Goal: Task Accomplishment & Management: Complete application form

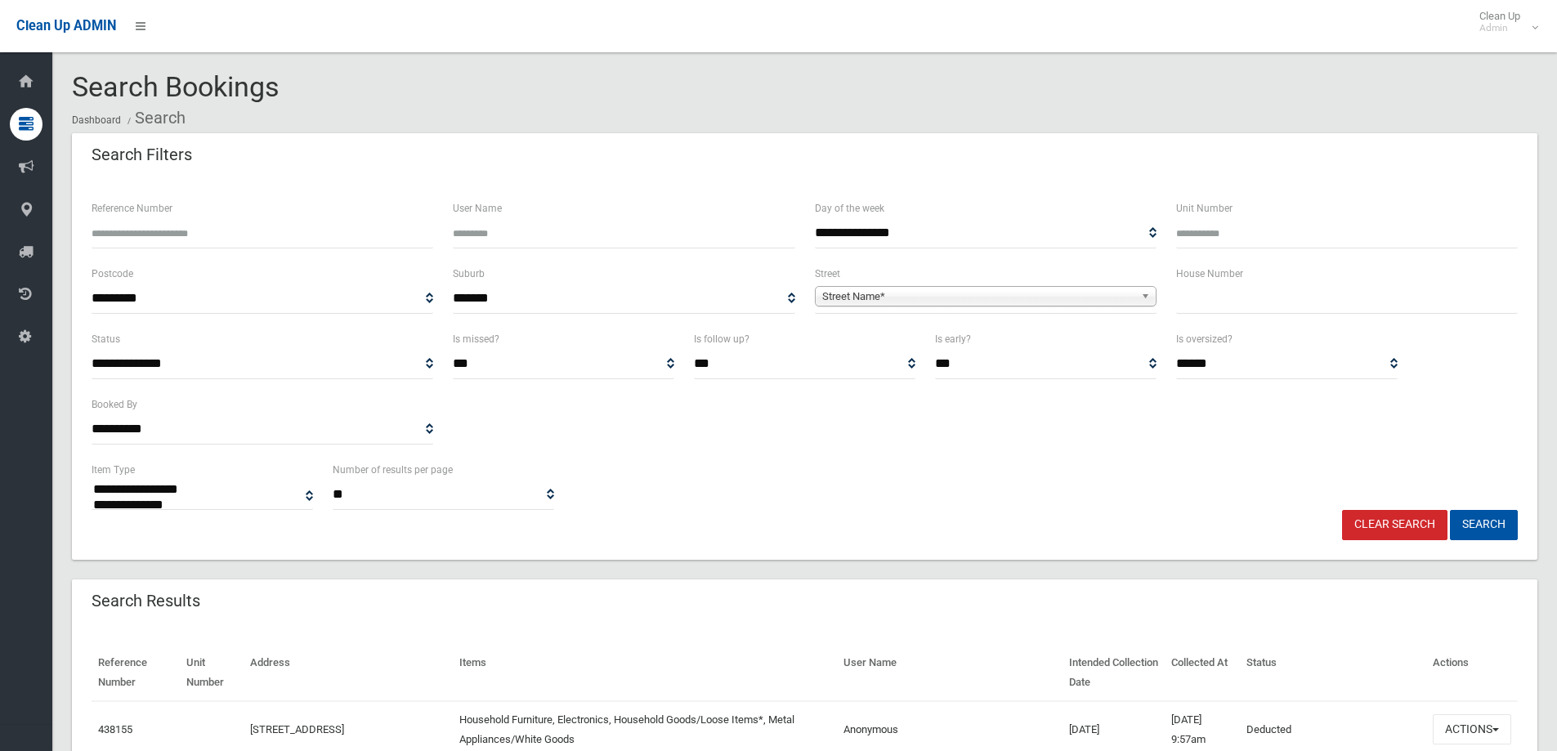
select select
click at [1212, 315] on div "House Number" at bounding box center [1346, 296] width 361 height 65
click at [1198, 304] on input "text" at bounding box center [1347, 299] width 342 height 30
type input "**"
click at [1117, 294] on span "Street Name*" at bounding box center [978, 297] width 312 height 20
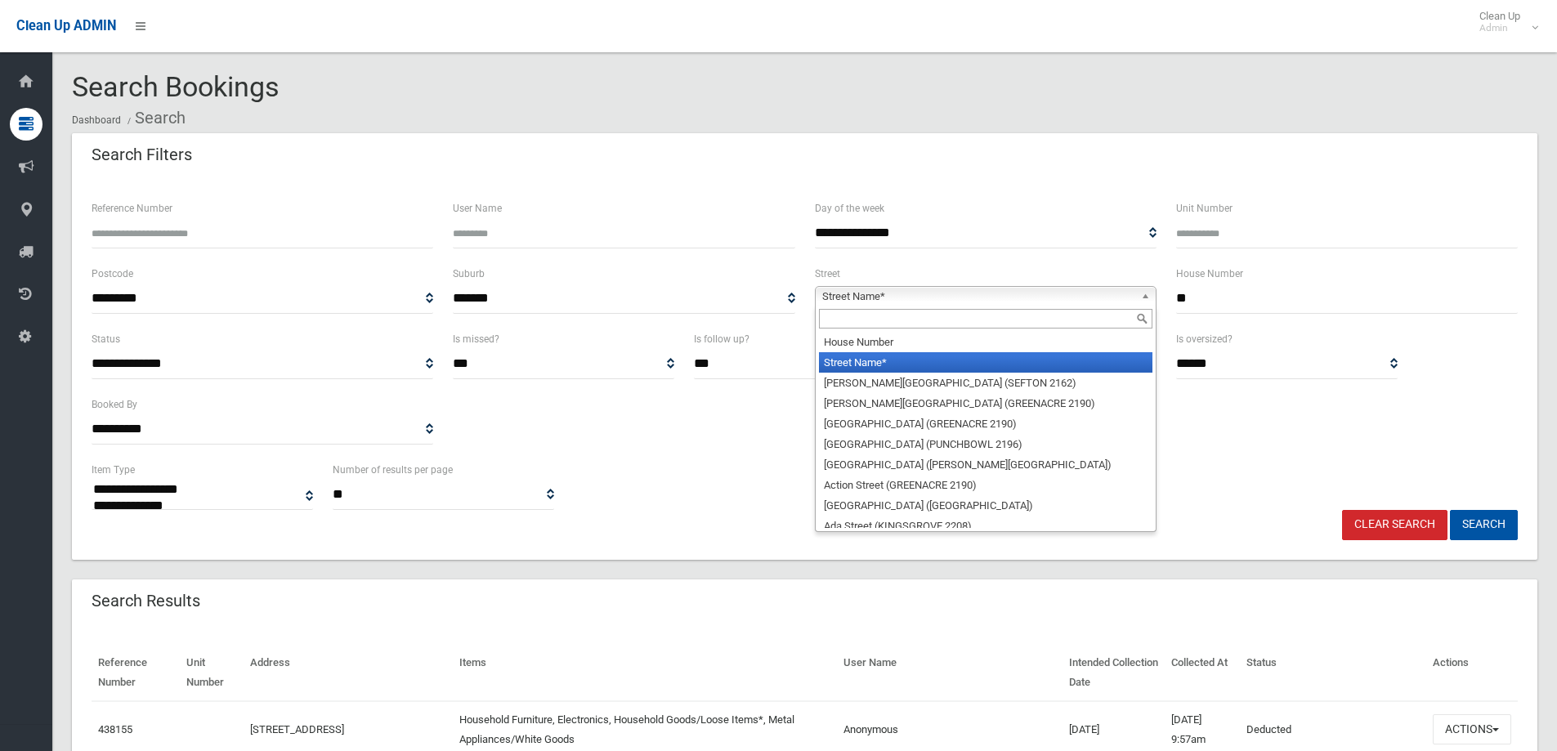
click at [1116, 307] on div at bounding box center [985, 319] width 340 height 26
click at [1071, 328] on input "text" at bounding box center [985, 319] width 333 height 20
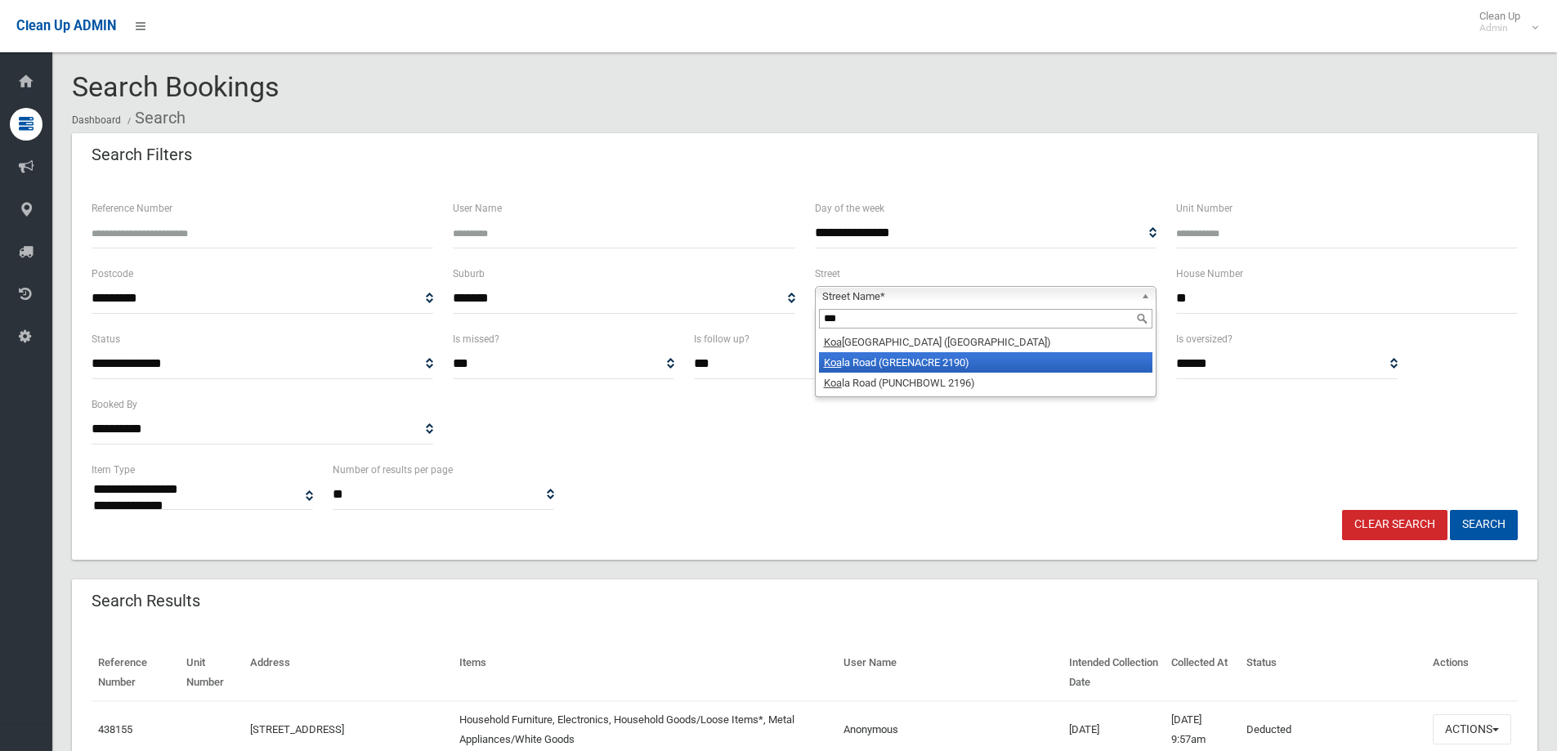
type input "***"
click at [920, 353] on li "Koa la Road (GREENACRE 2190)" at bounding box center [985, 362] width 333 height 20
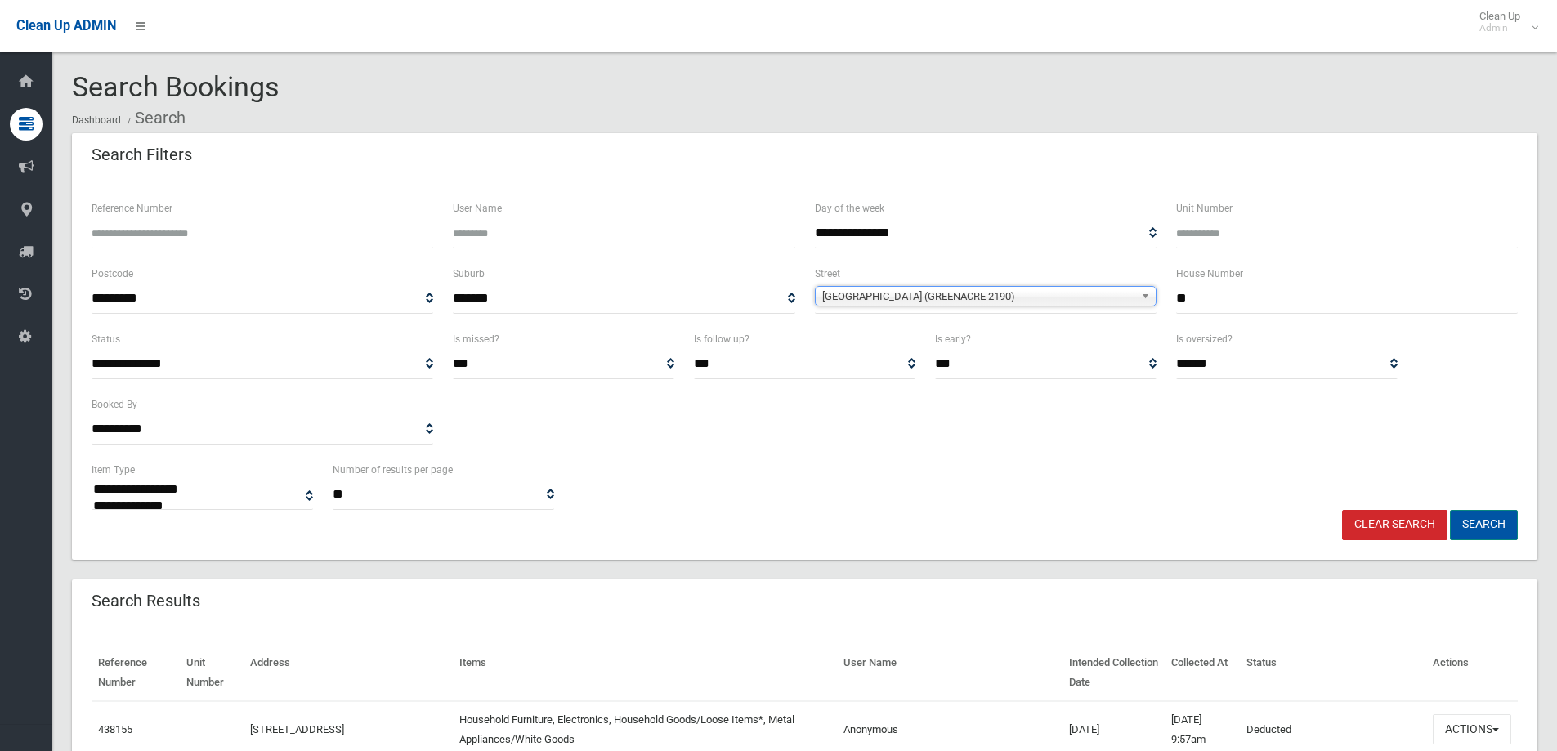
click at [1493, 520] on button "Search" at bounding box center [1484, 525] width 68 height 30
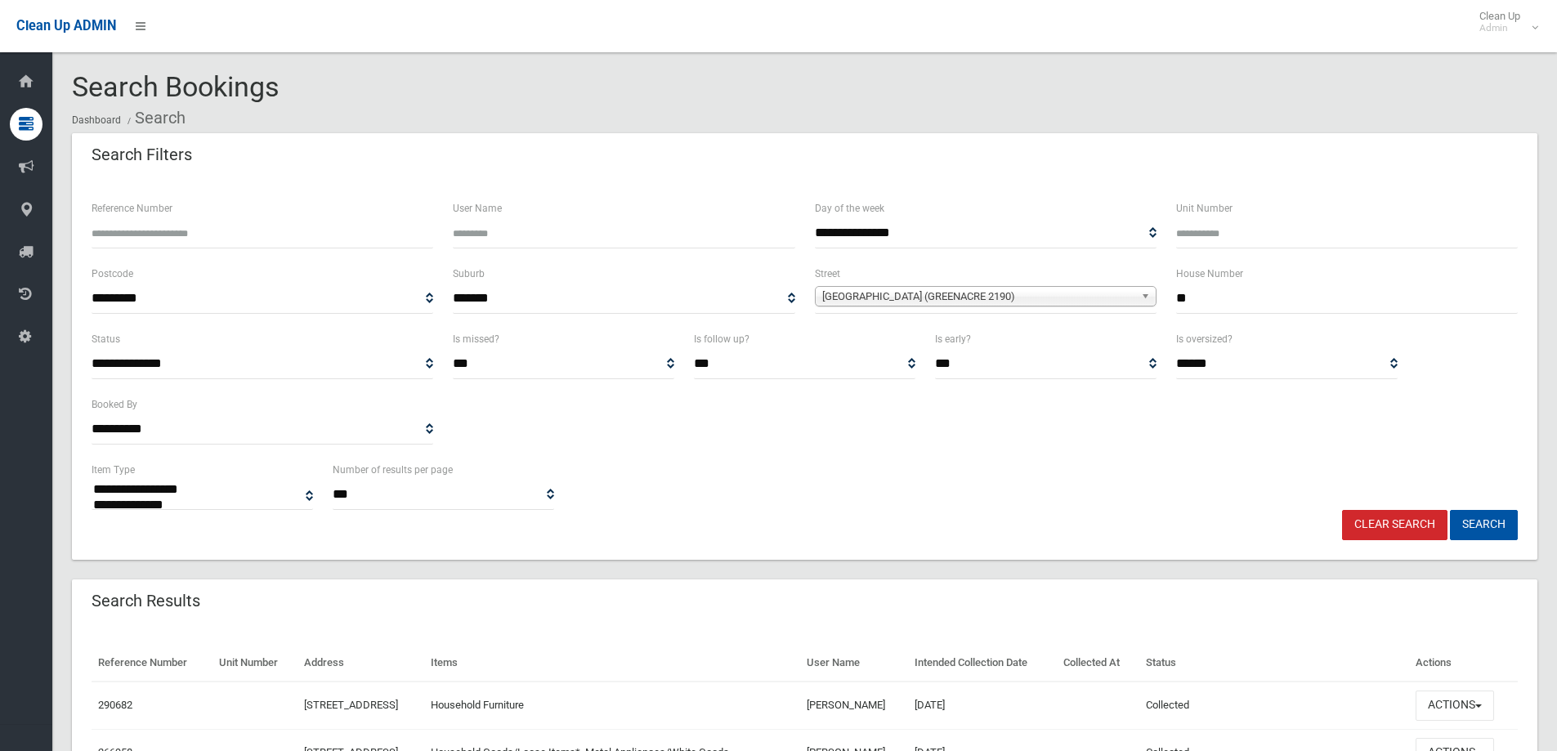
select select
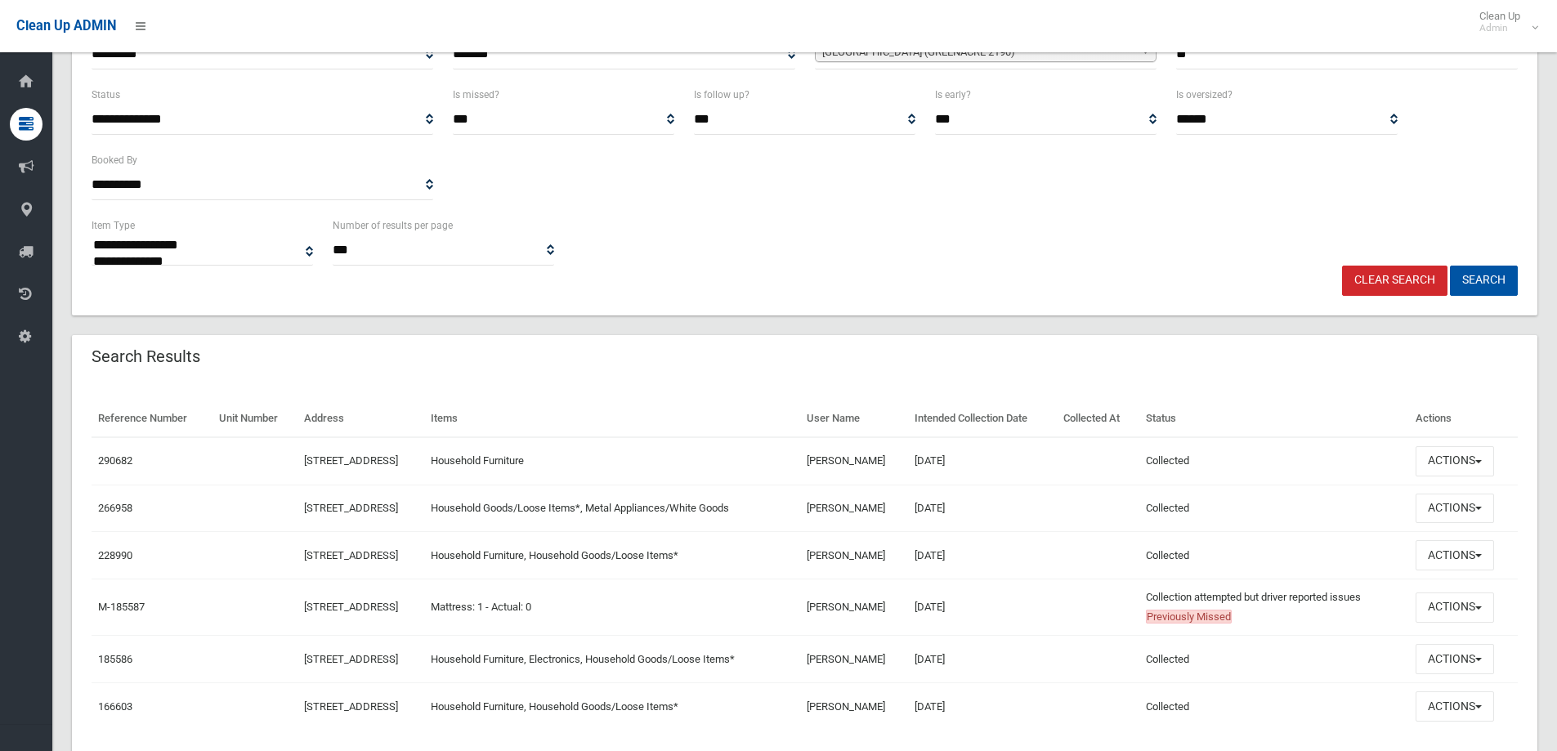
scroll to position [245, 0]
click at [1425, 708] on button "Actions" at bounding box center [1454, 705] width 78 height 30
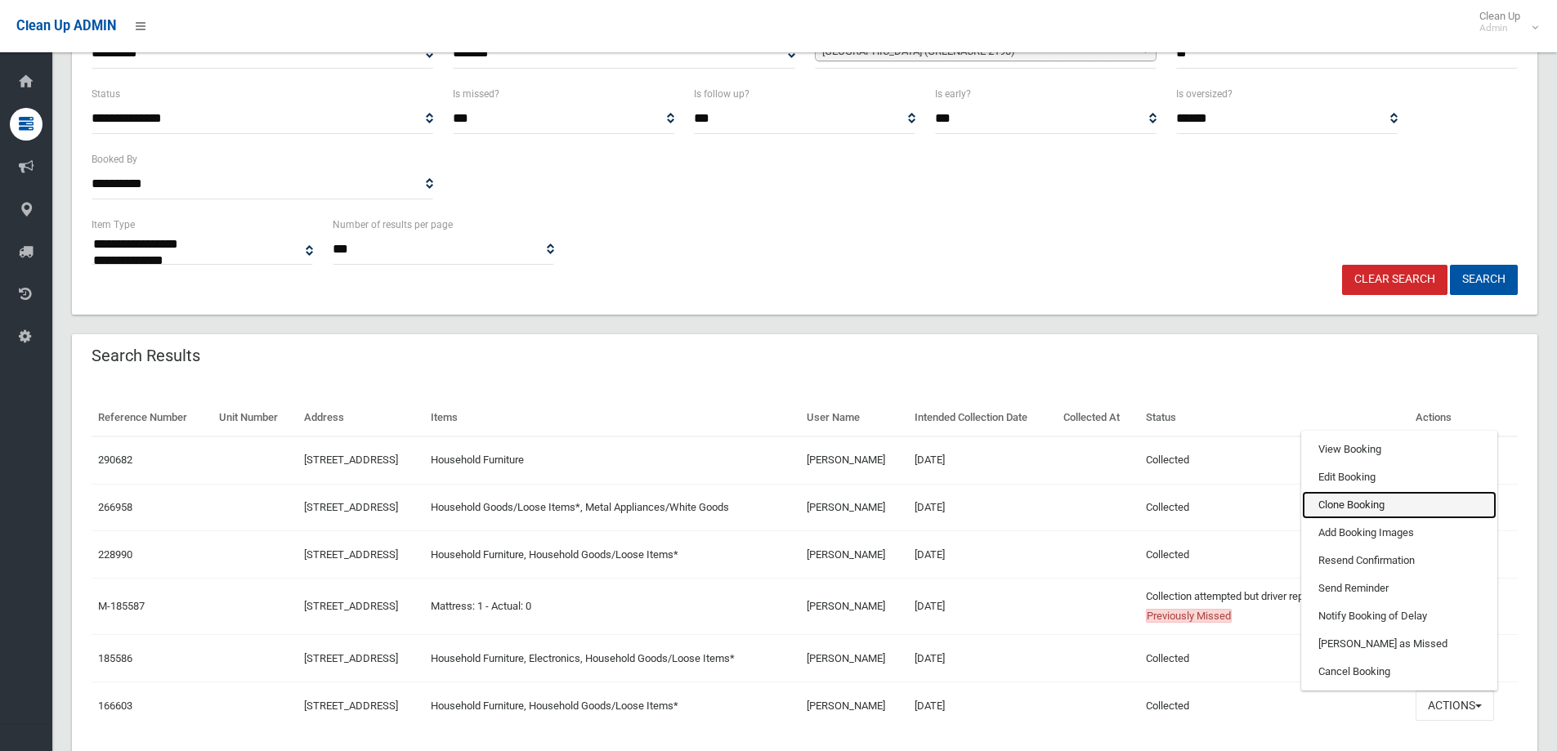
click at [1348, 501] on link "Clone Booking" at bounding box center [1399, 505] width 194 height 28
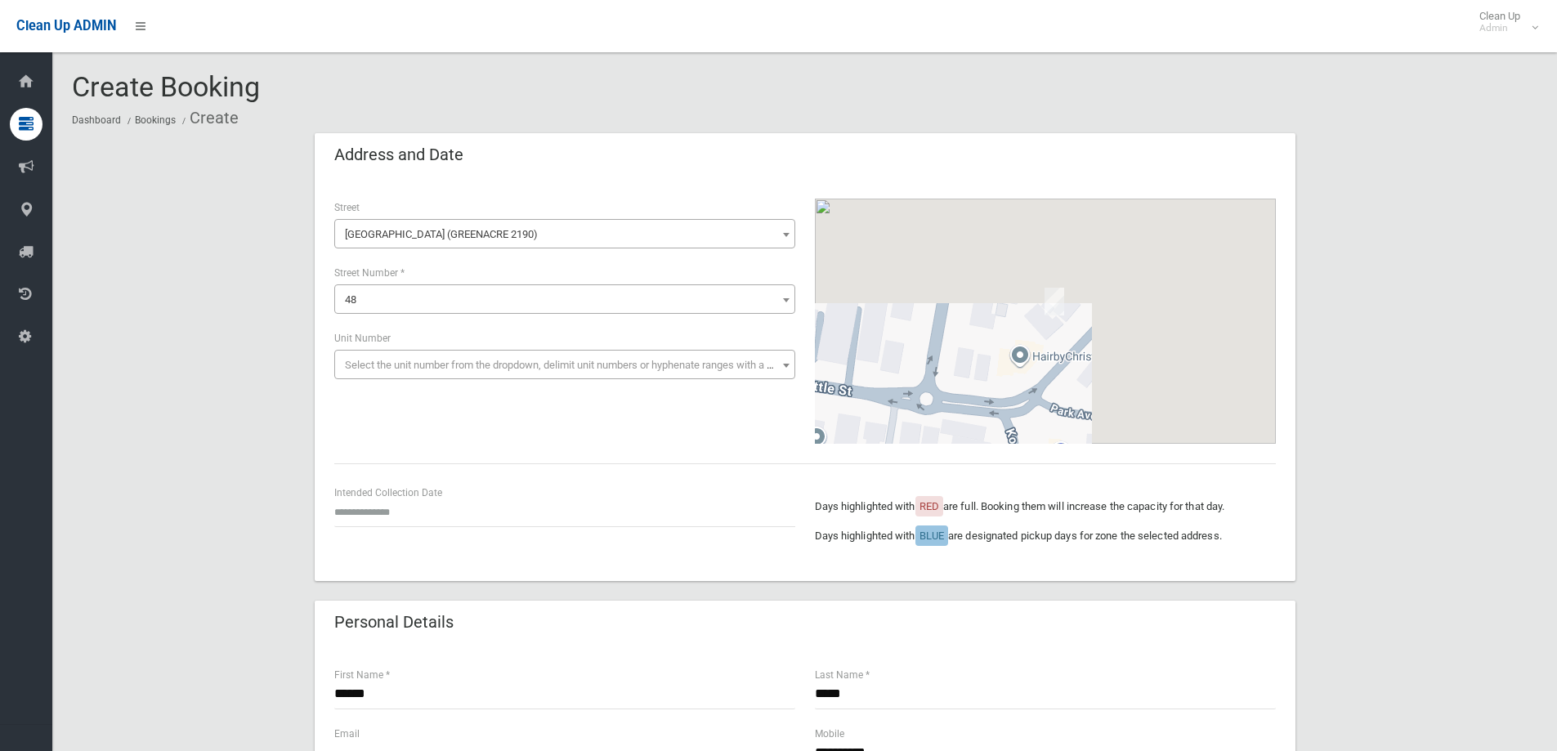
click at [427, 494] on div "Intended Collection Date" at bounding box center [564, 505] width 461 height 43
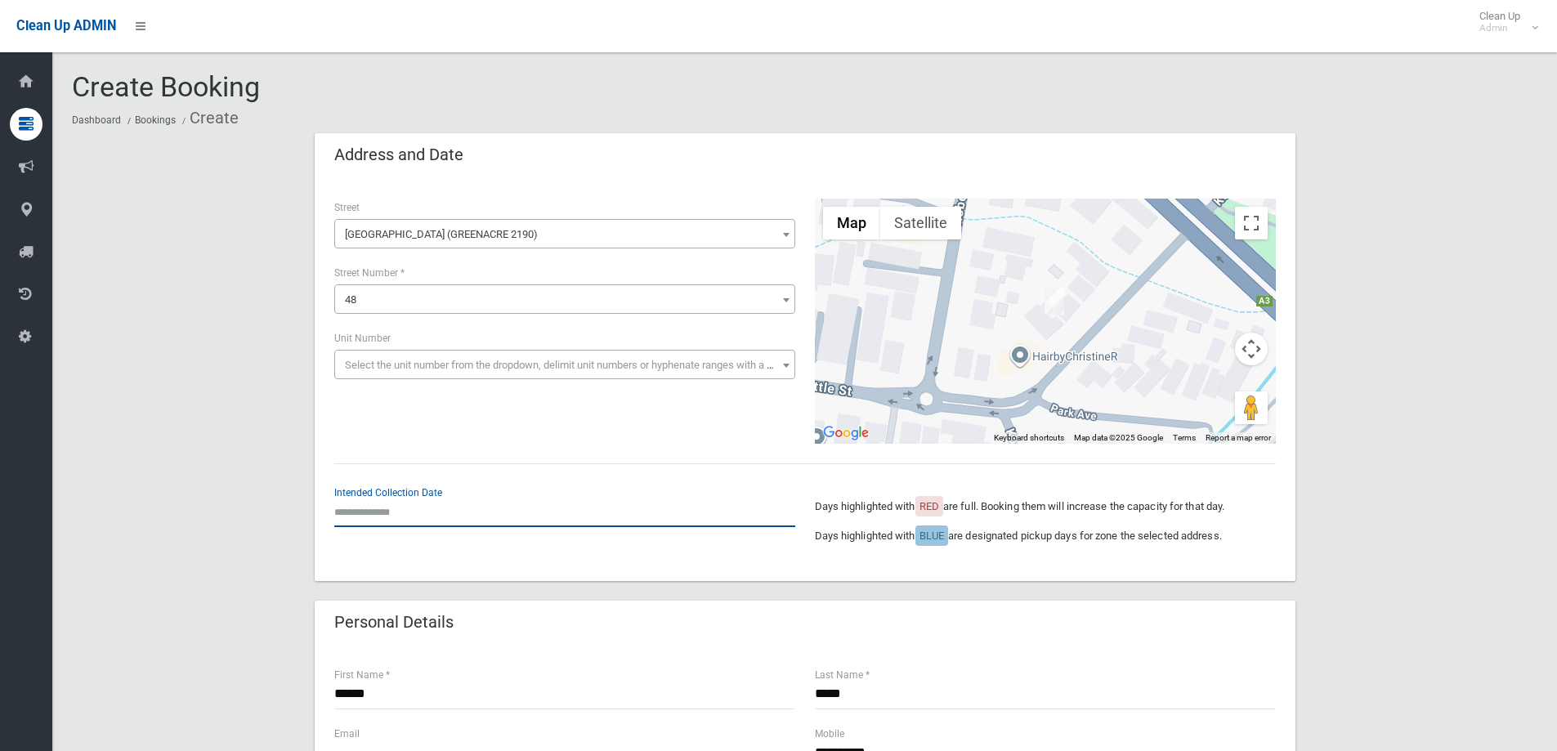
click at [420, 516] on input "text" at bounding box center [564, 512] width 461 height 30
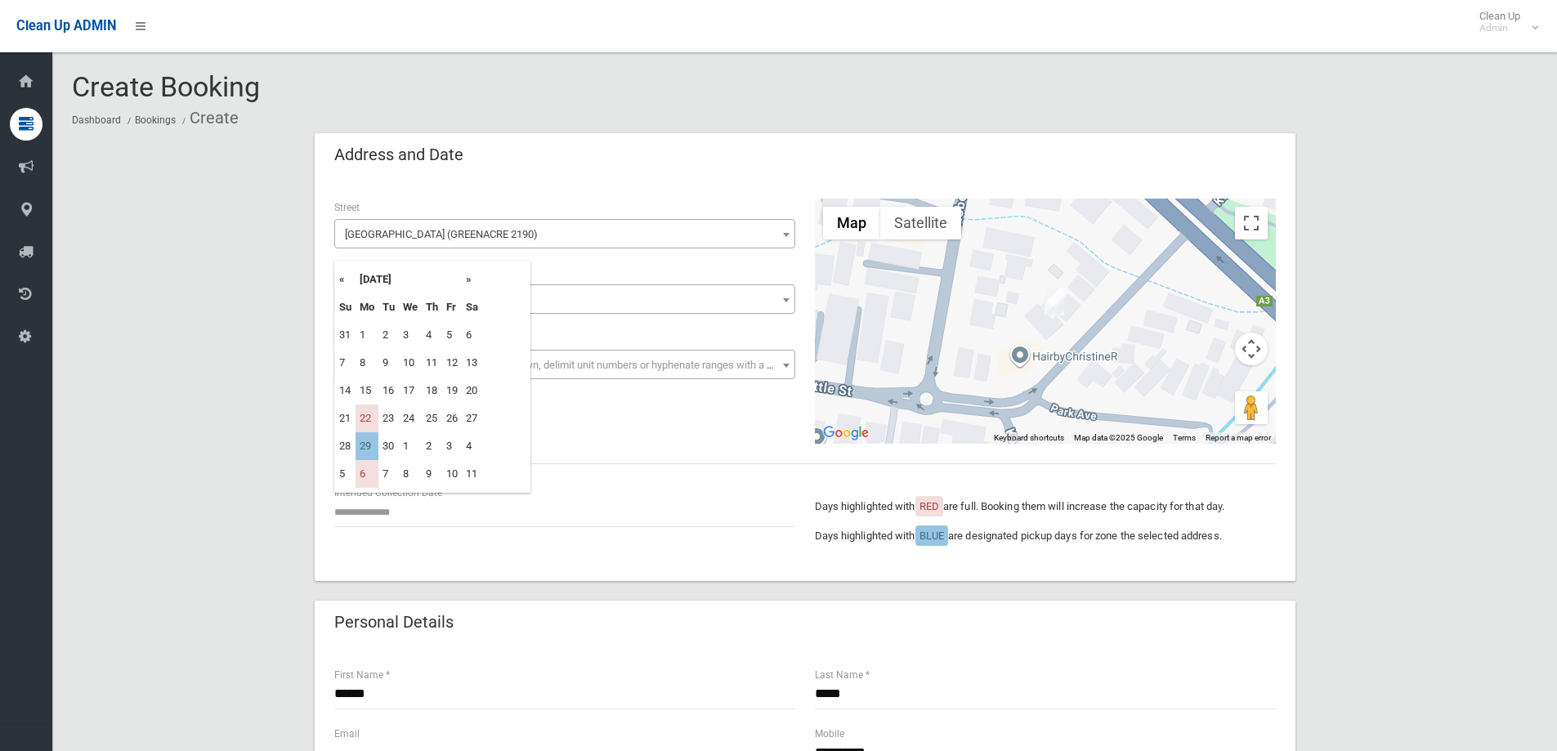
click at [476, 284] on th "»" at bounding box center [472, 280] width 20 height 28
click at [370, 332] on td "29" at bounding box center [366, 335] width 23 height 28
type input "**********"
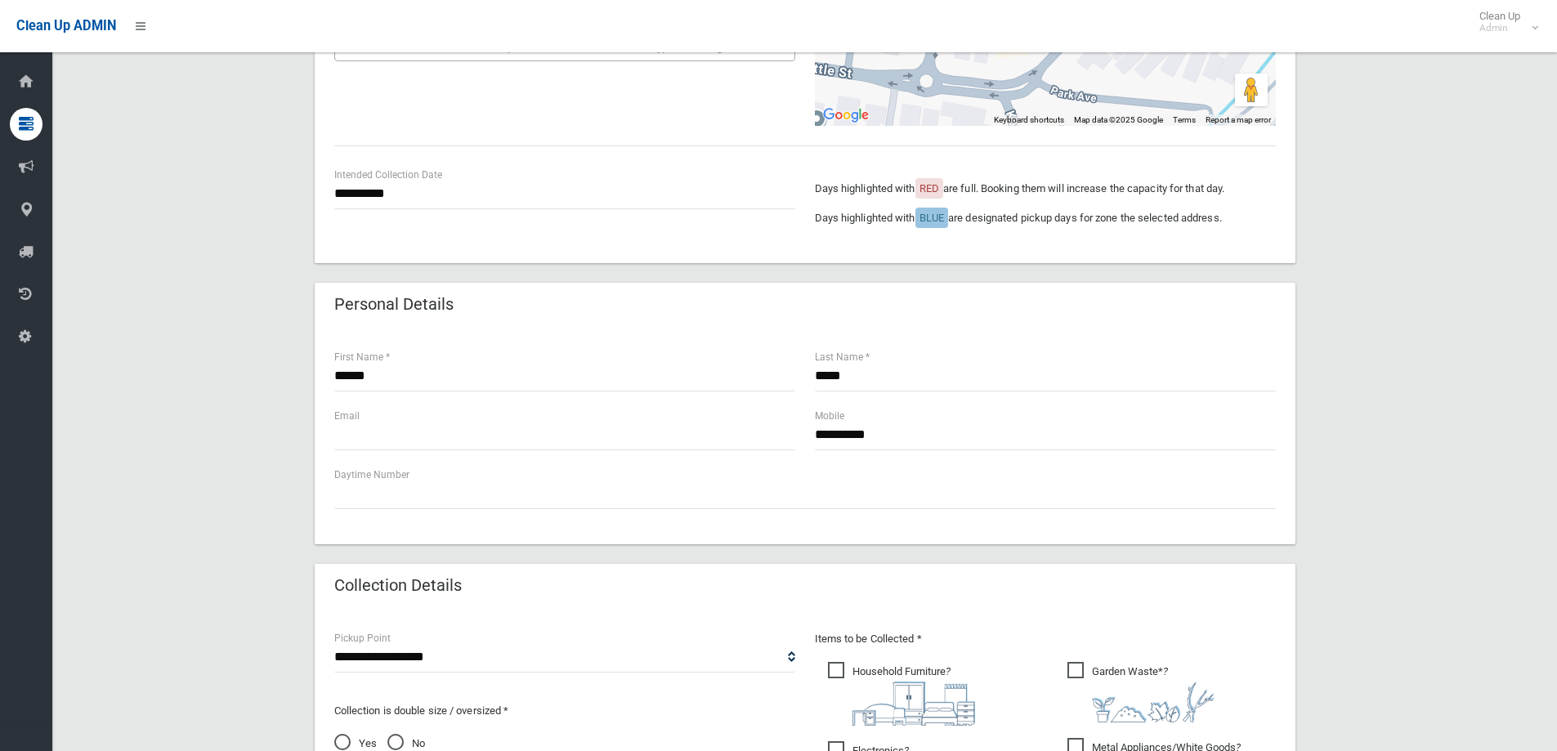
scroll to position [327, 0]
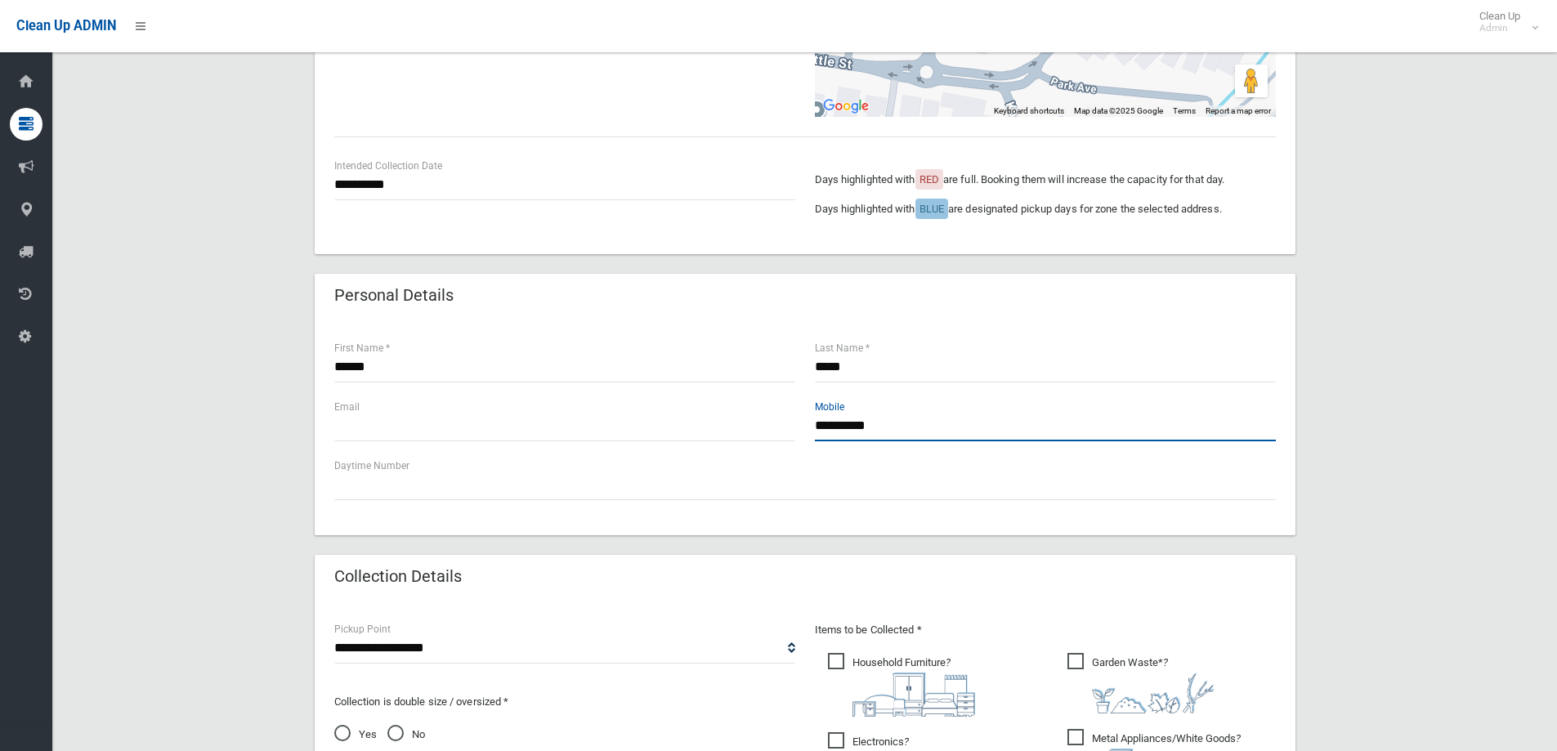
drag, startPoint x: 902, startPoint y: 424, endPoint x: 763, endPoint y: 448, distance: 140.9
click at [763, 448] on div "**********" at bounding box center [804, 427] width 961 height 59
type input "**********"
click at [757, 449] on div "Email" at bounding box center [564, 427] width 480 height 59
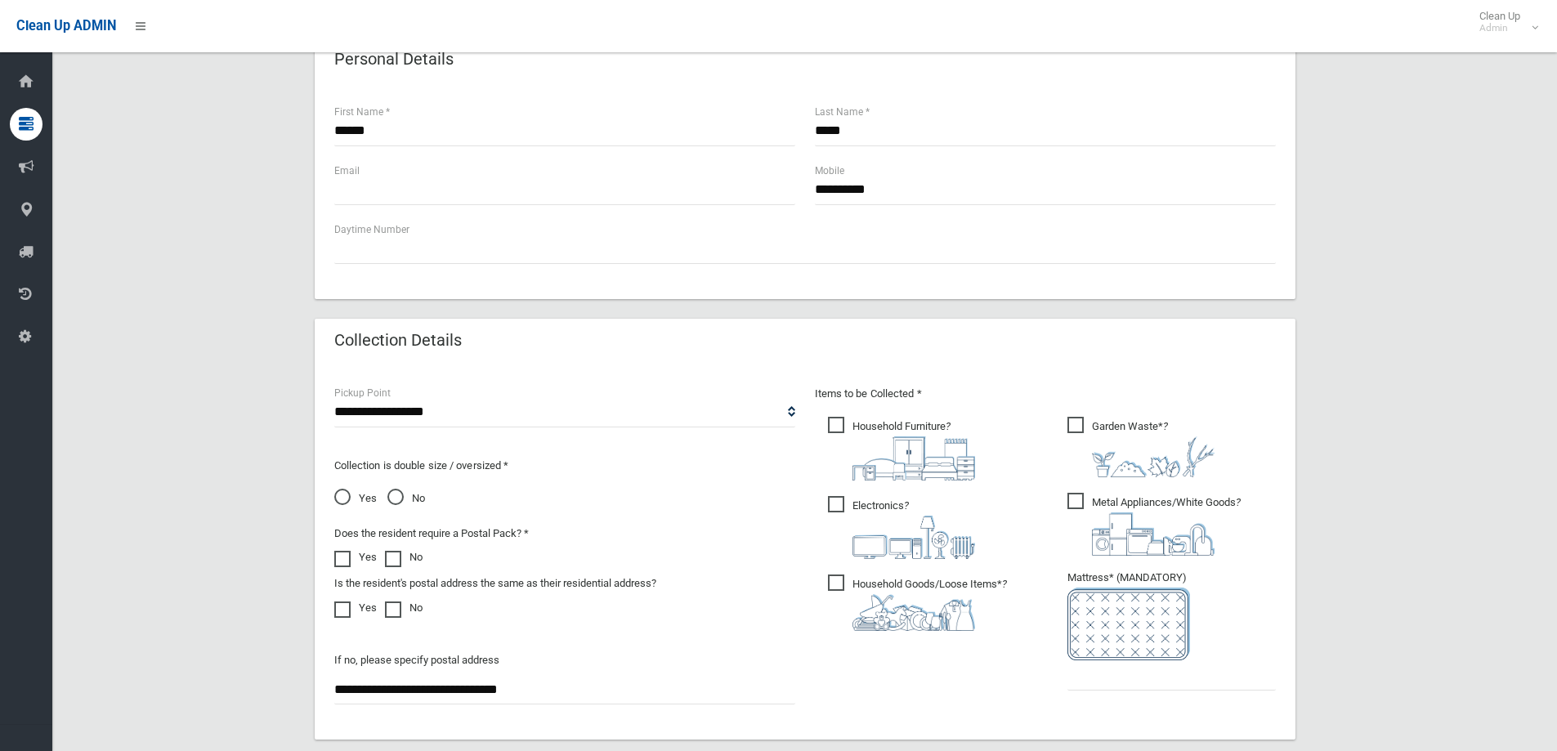
scroll to position [572, 0]
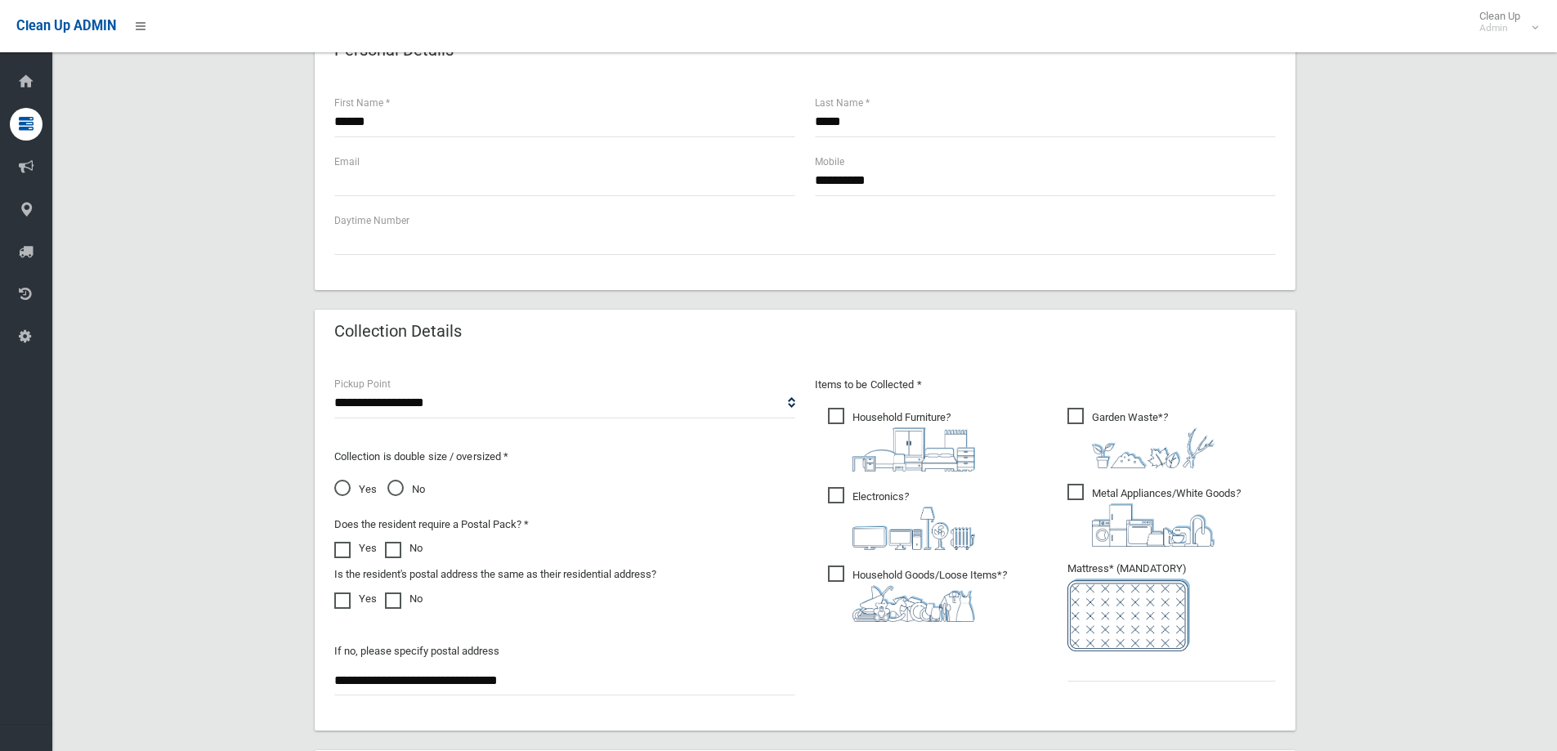
click at [874, 498] on span "Electronics ?" at bounding box center [901, 518] width 147 height 63
click at [1182, 477] on ul "Garden Waste* ?" at bounding box center [1164, 548] width 221 height 289
click at [1138, 422] on span "Garden Waste* ?" at bounding box center [1140, 438] width 147 height 60
click at [1126, 512] on img at bounding box center [1153, 524] width 123 height 43
click at [1093, 668] on input "text" at bounding box center [1171, 666] width 208 height 30
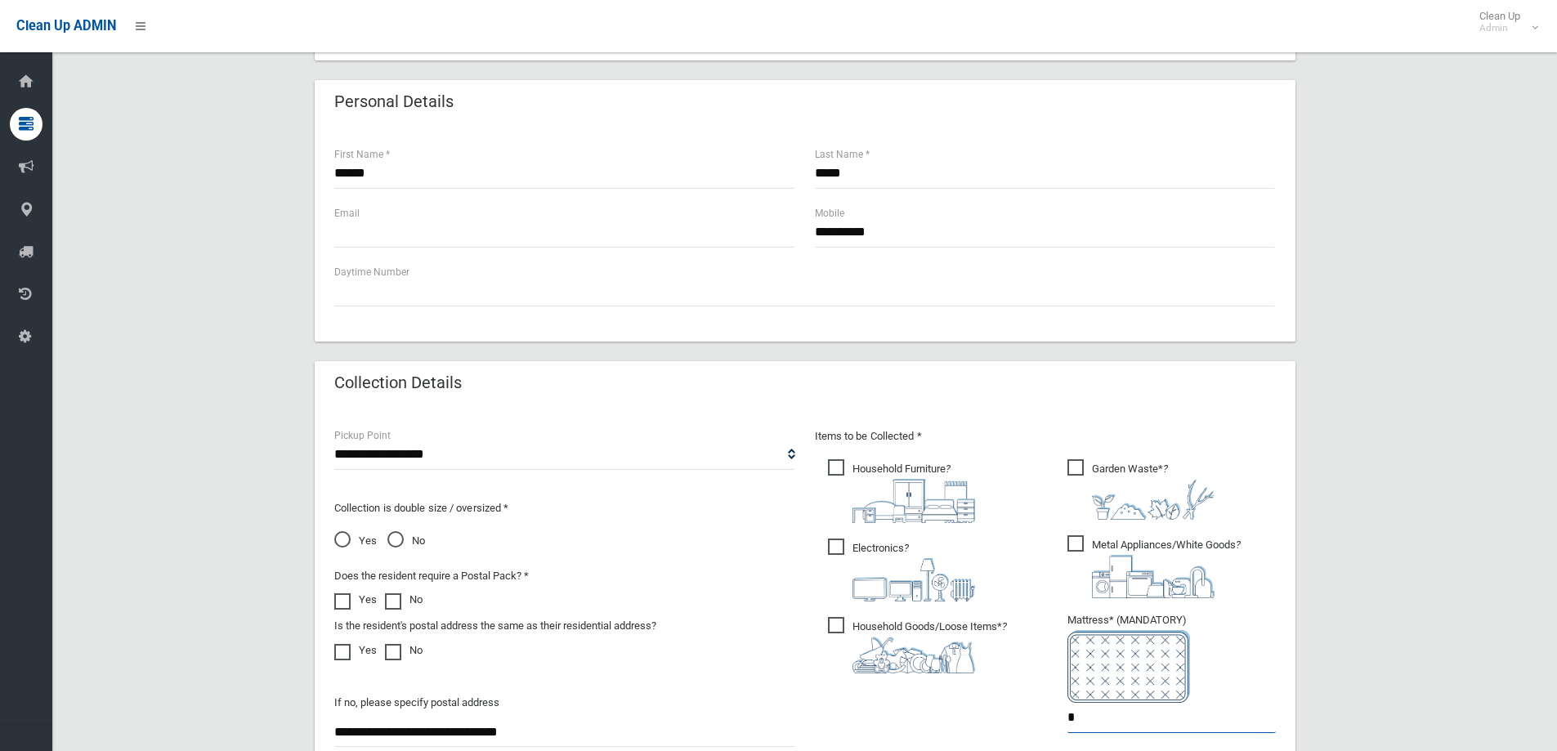
scroll to position [327, 0]
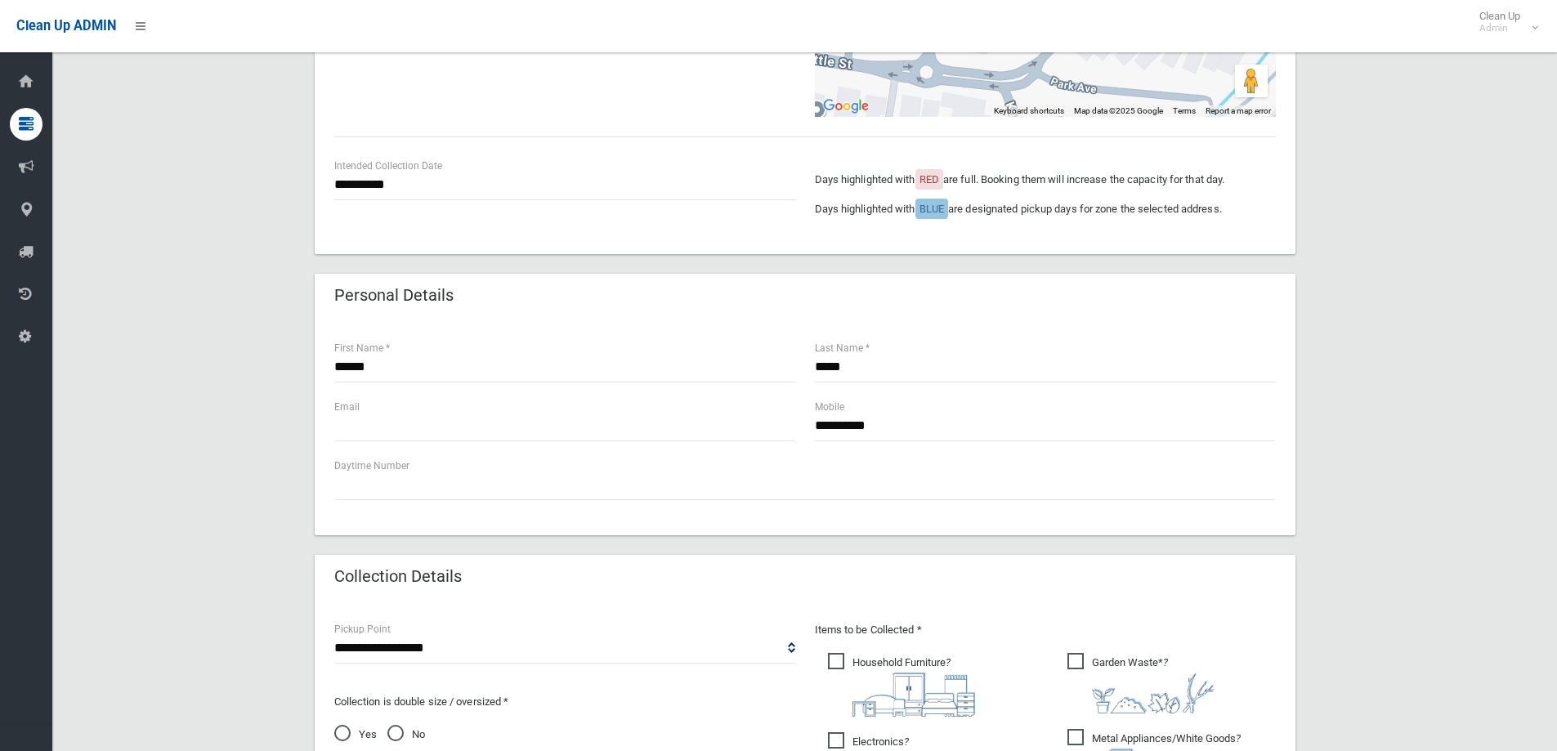
type input "*"
click at [472, 430] on input "text" at bounding box center [564, 426] width 461 height 30
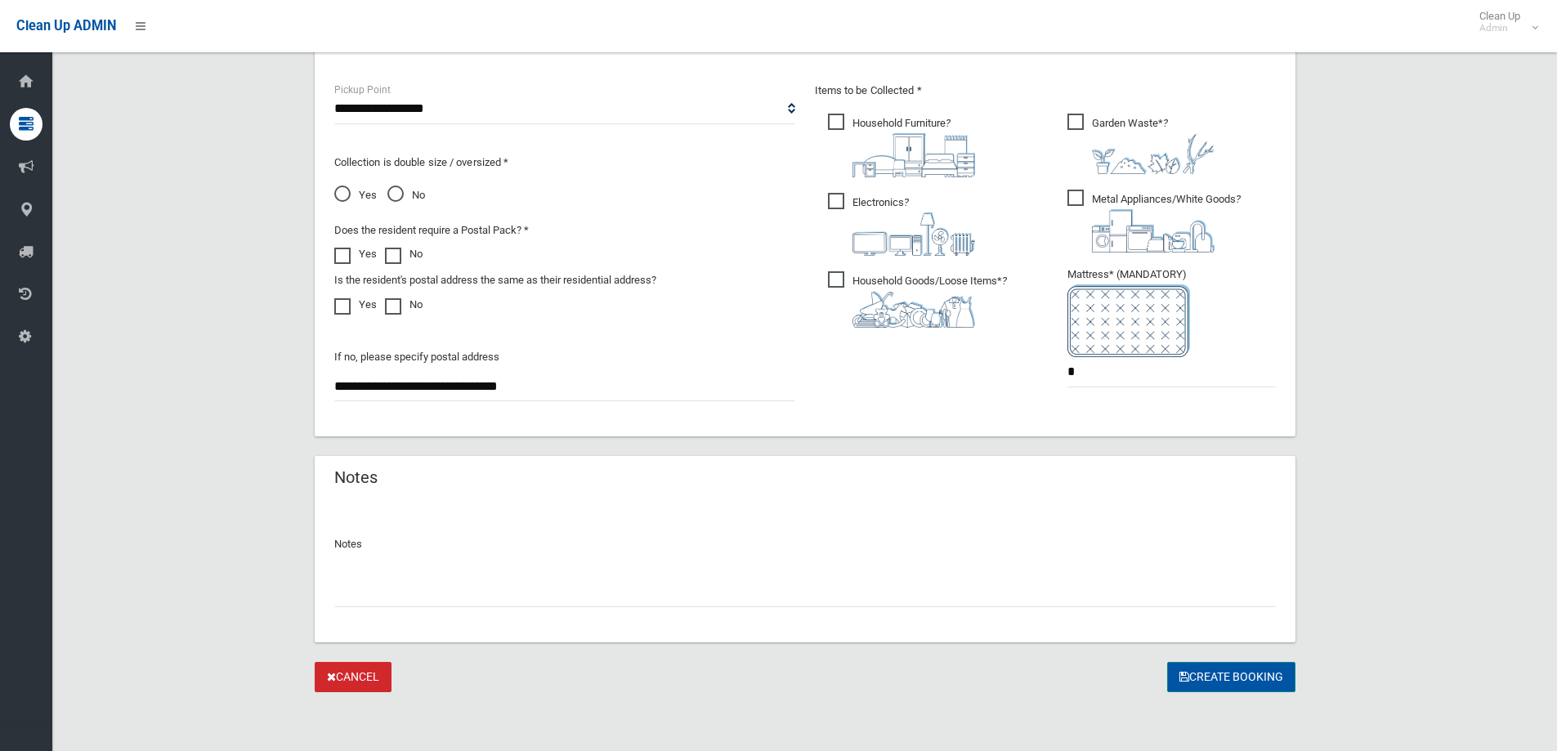
click at [1220, 681] on button "Create Booking" at bounding box center [1231, 677] width 128 height 30
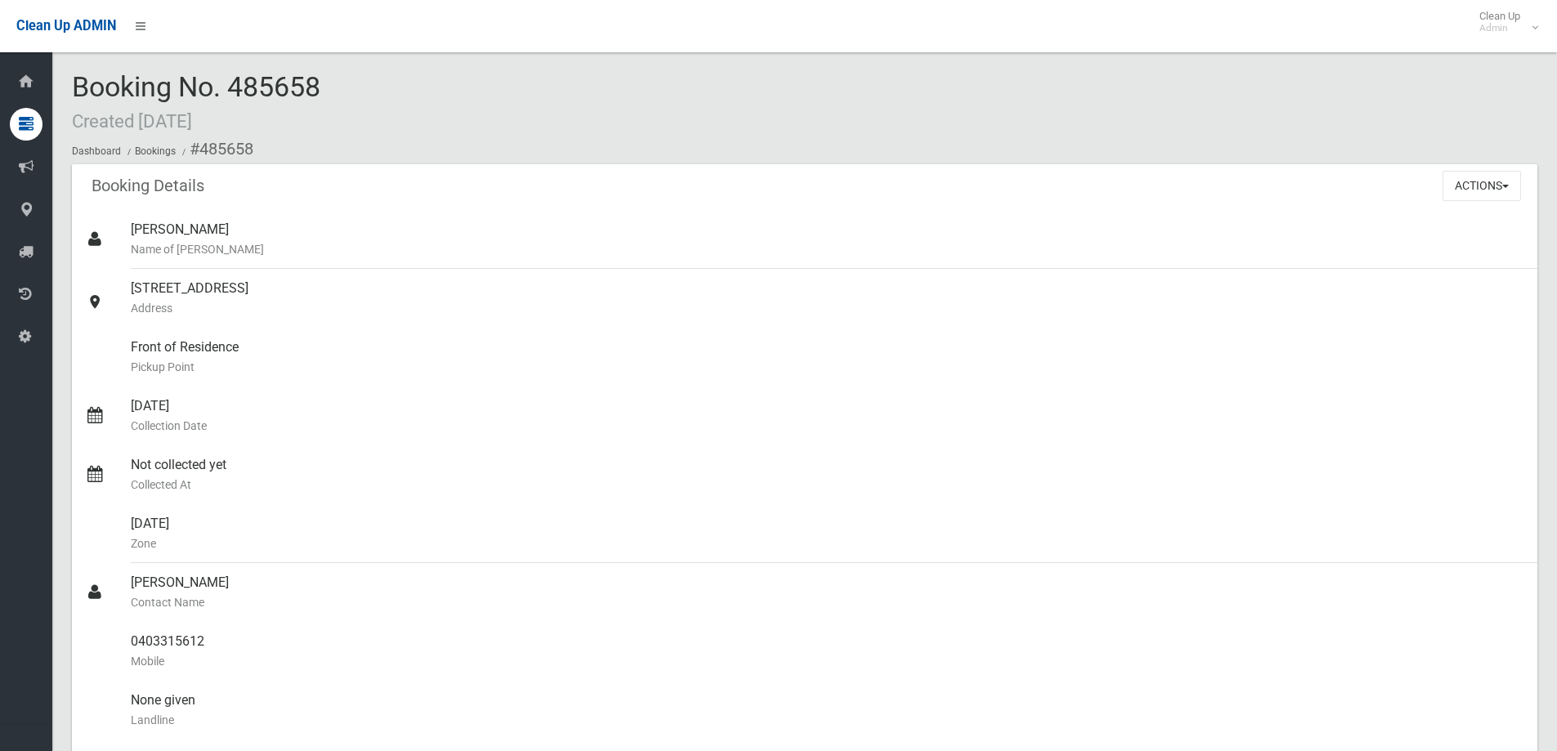
drag, startPoint x: 239, startPoint y: 87, endPoint x: 333, endPoint y: 91, distance: 94.1
click at [333, 91] on div "Booking No. 485658 Created [DATE] Dashboard Bookings #485658" at bounding box center [804, 118] width 1465 height 92
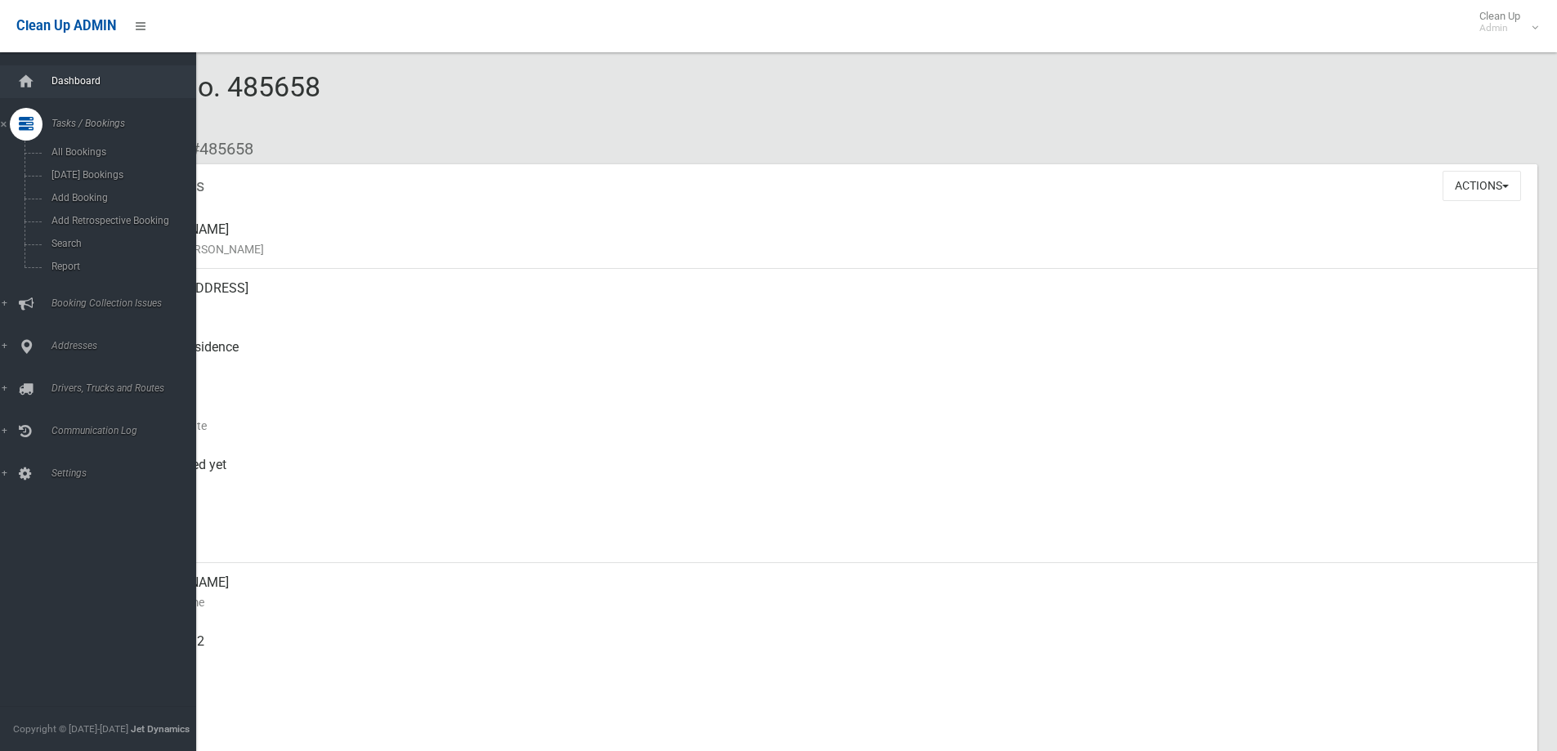
click at [127, 93] on link "Dashboard" at bounding box center [104, 81] width 208 height 33
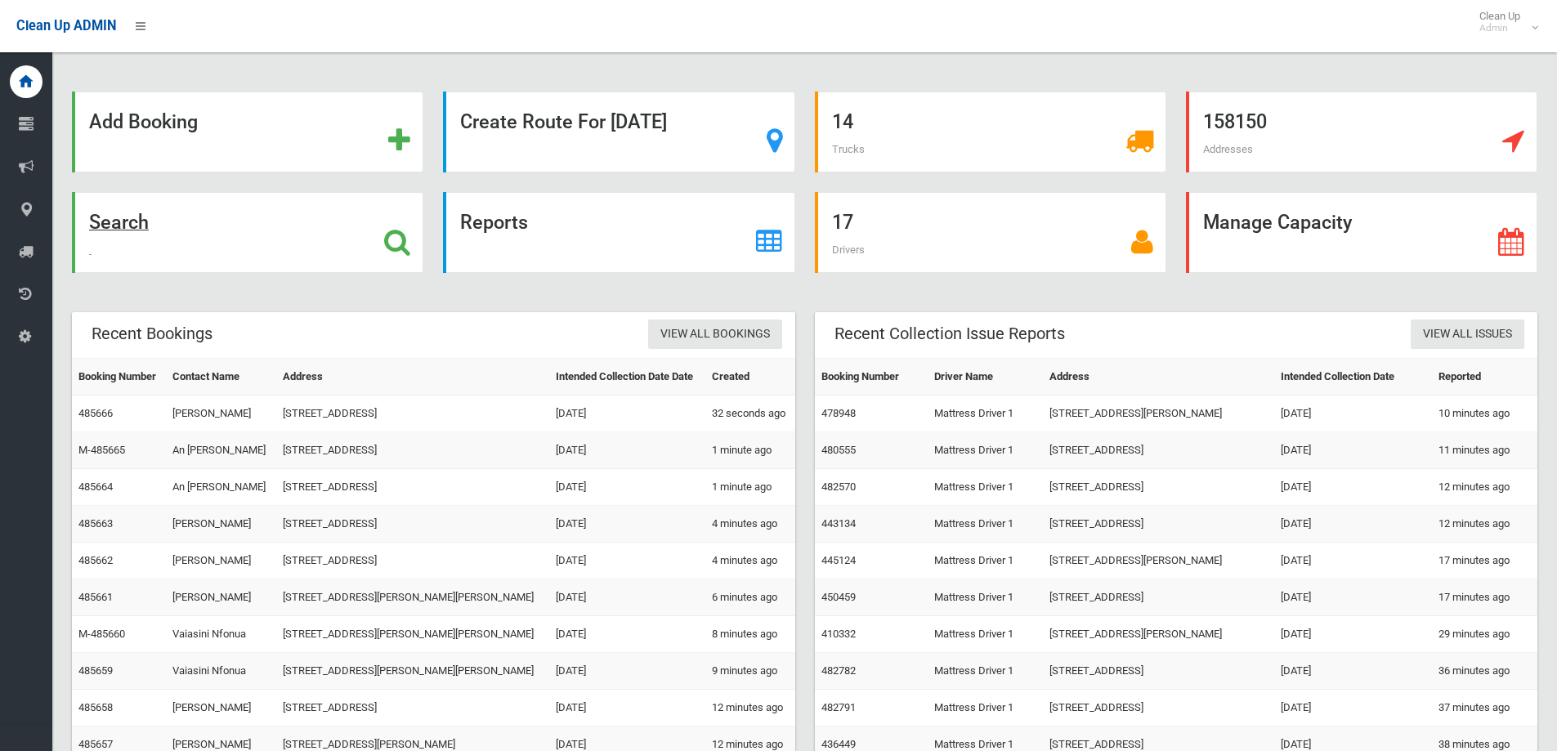
click at [274, 240] on div "Search" at bounding box center [247, 232] width 351 height 81
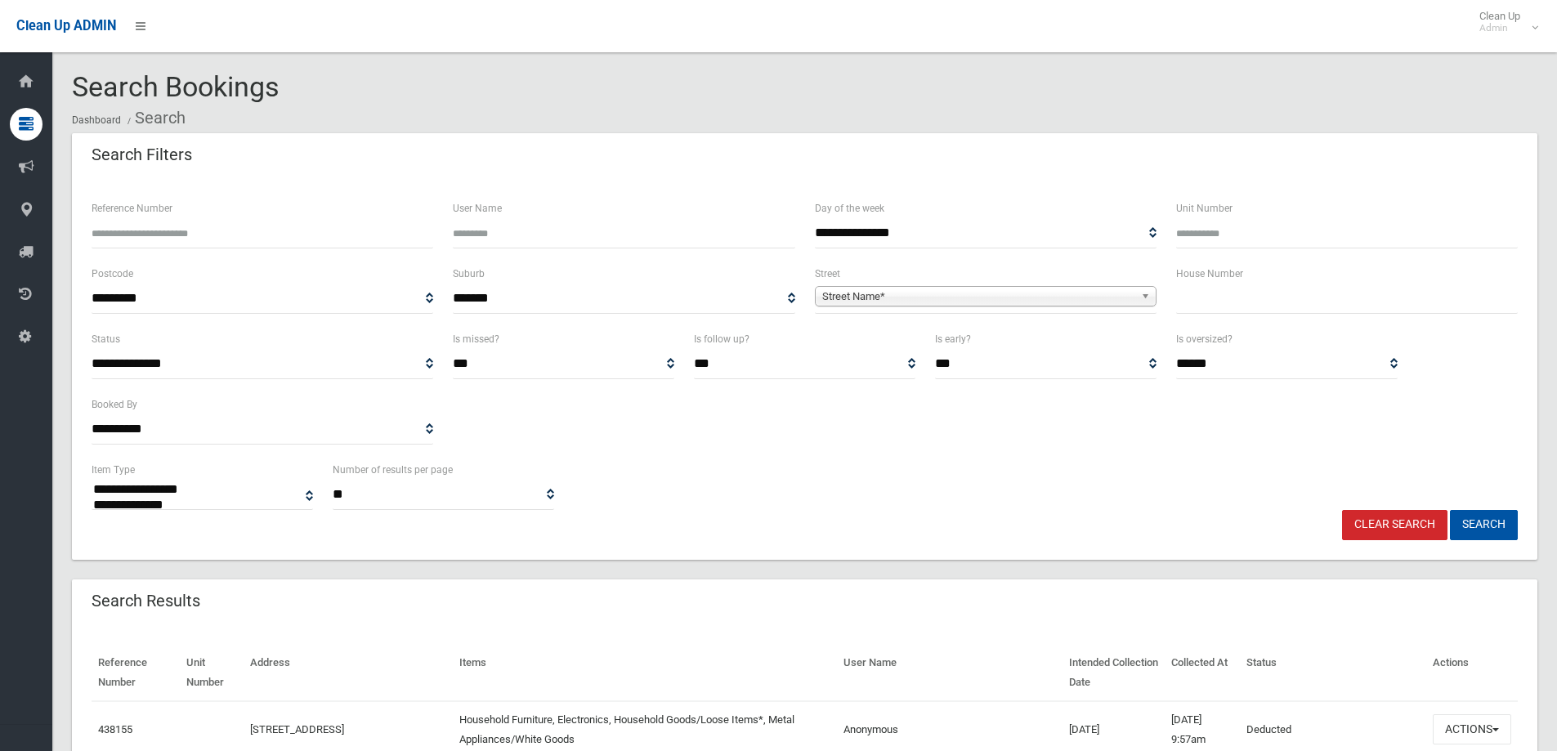
select select
click at [1230, 307] on input "text" at bounding box center [1347, 299] width 342 height 30
type input "*"
click at [1044, 284] on span "**********" at bounding box center [986, 299] width 342 height 30
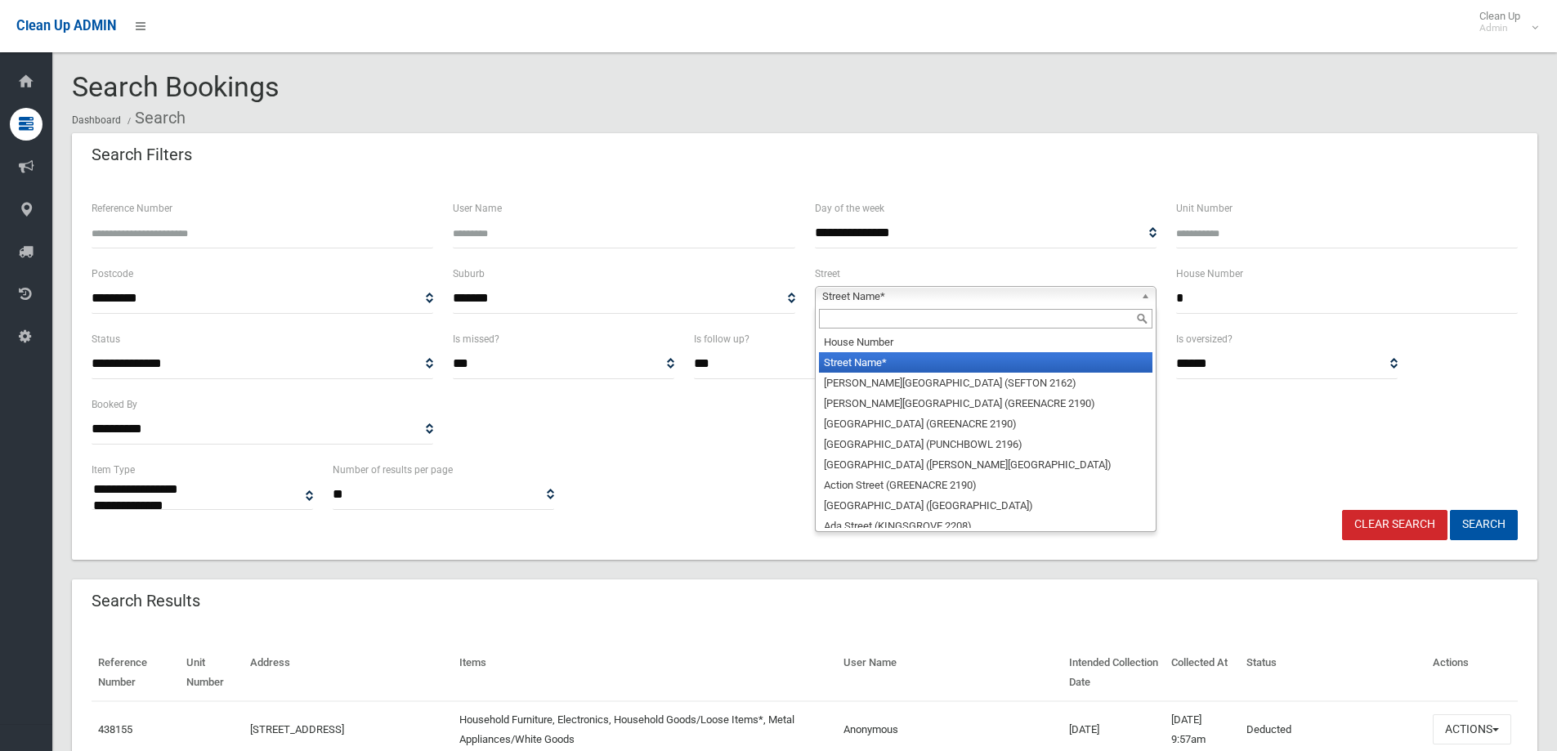
click at [1044, 296] on span "Street Name*" at bounding box center [978, 297] width 312 height 20
click at [1043, 315] on input "text" at bounding box center [985, 319] width 333 height 20
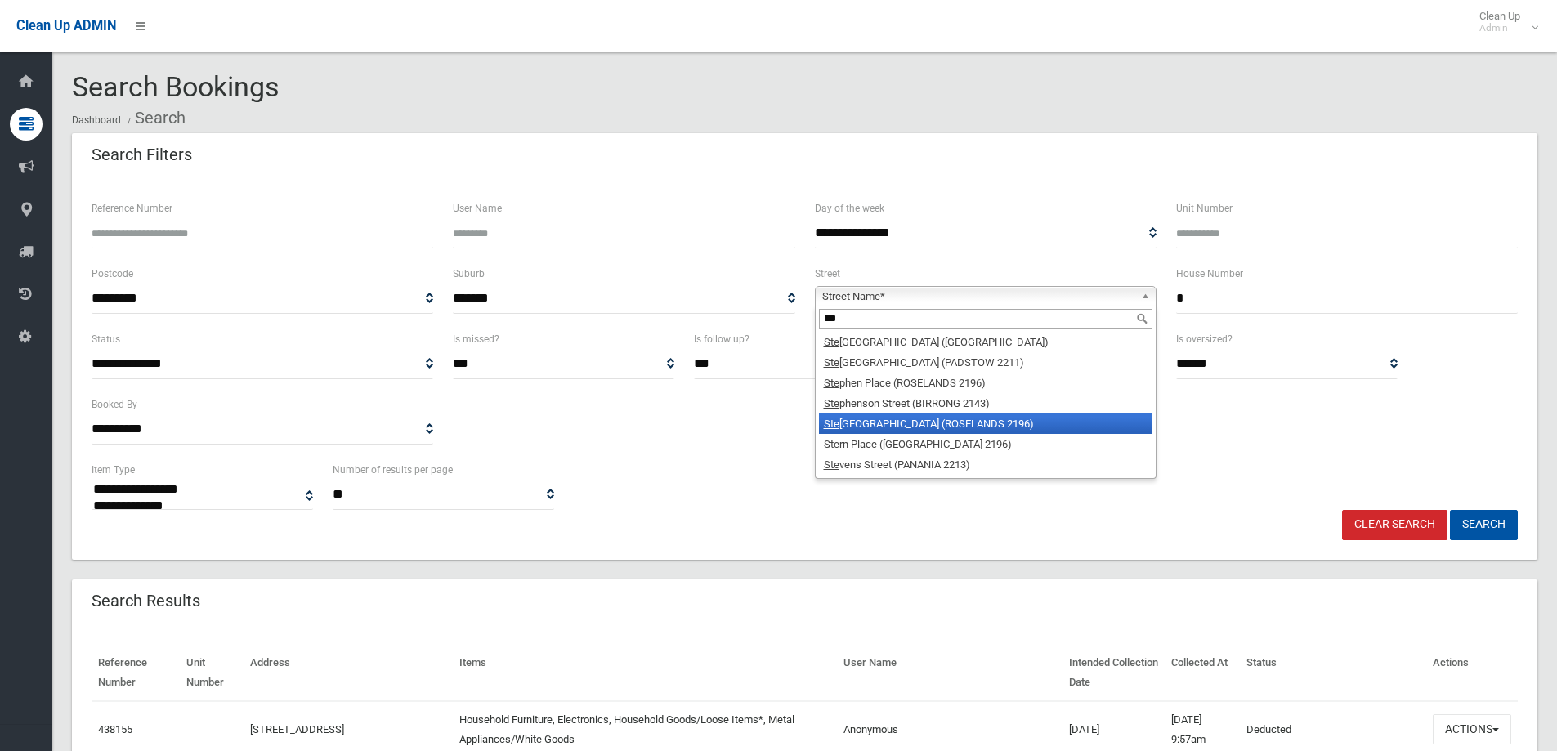
type input "***"
click at [978, 421] on li "Ste phenson Street (ROSELANDS 2196)" at bounding box center [985, 423] width 333 height 20
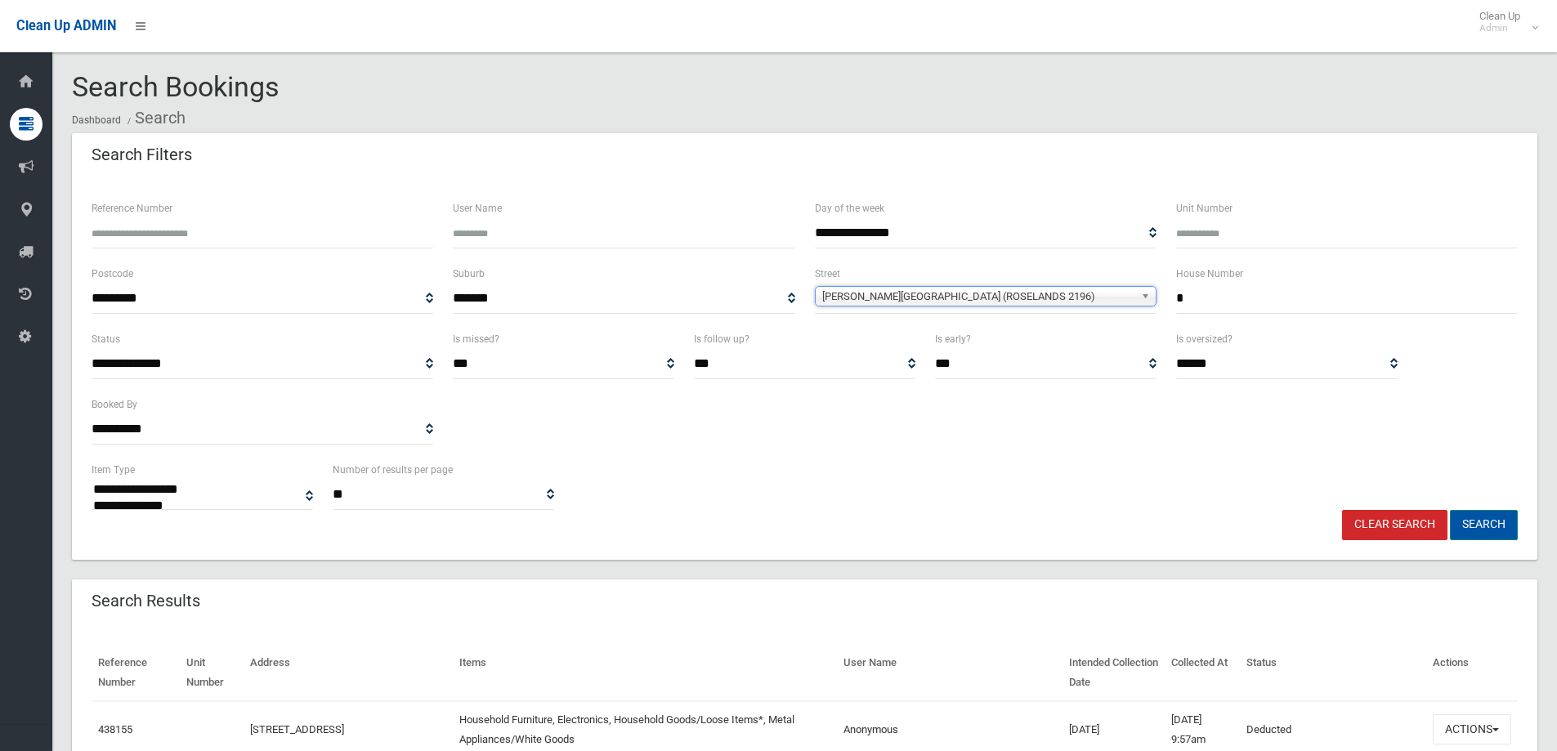
click at [1509, 529] on button "Search" at bounding box center [1484, 525] width 68 height 30
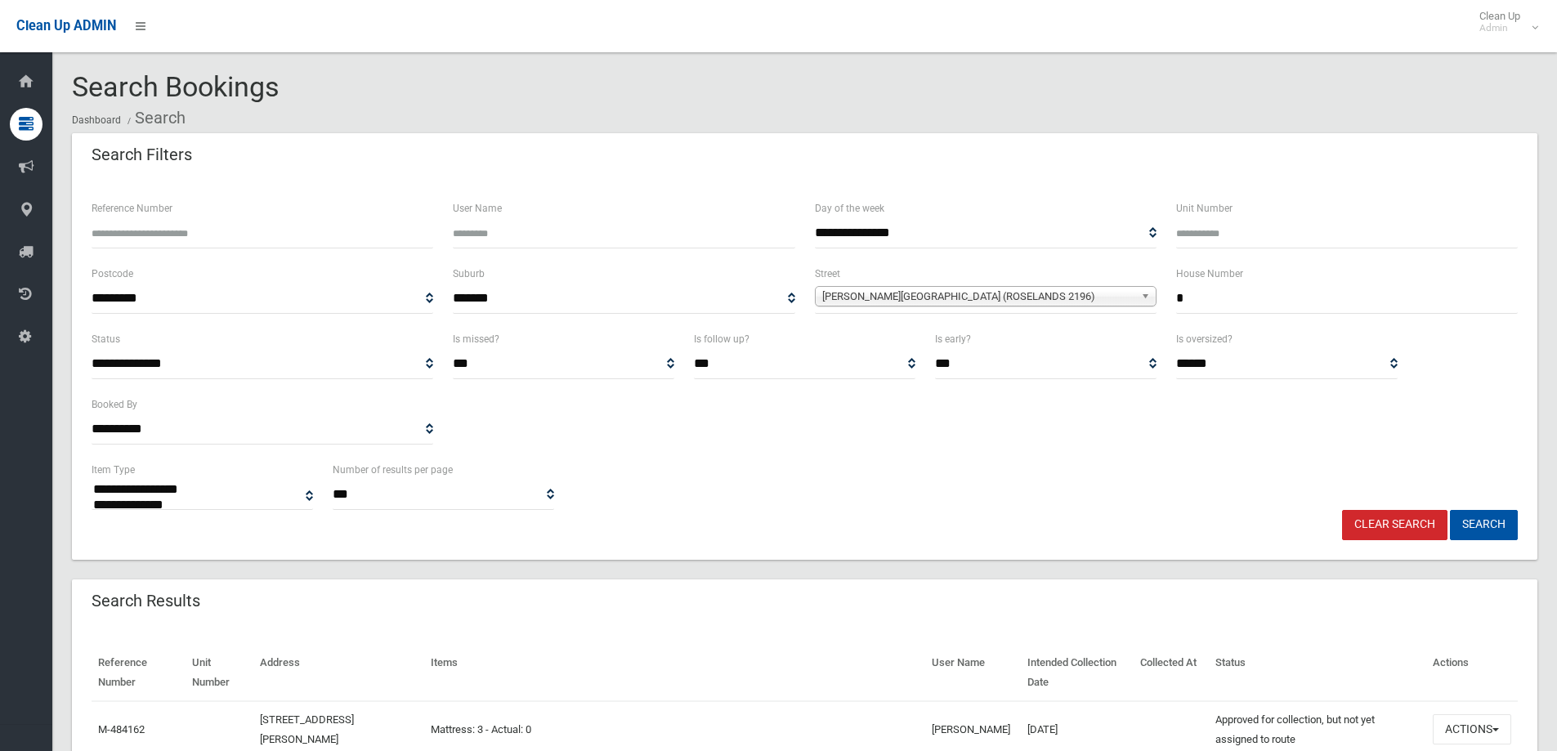
select select
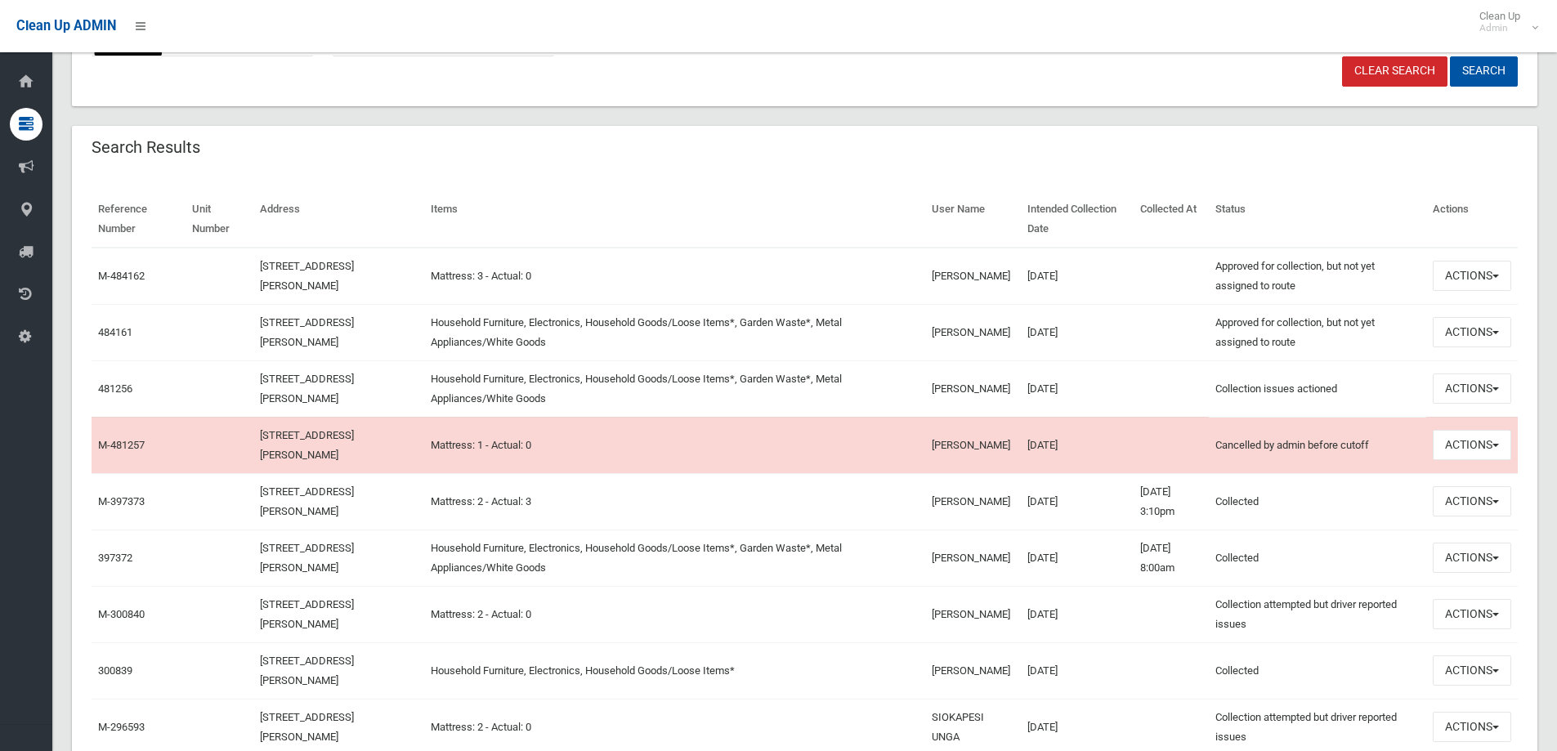
scroll to position [409, 0]
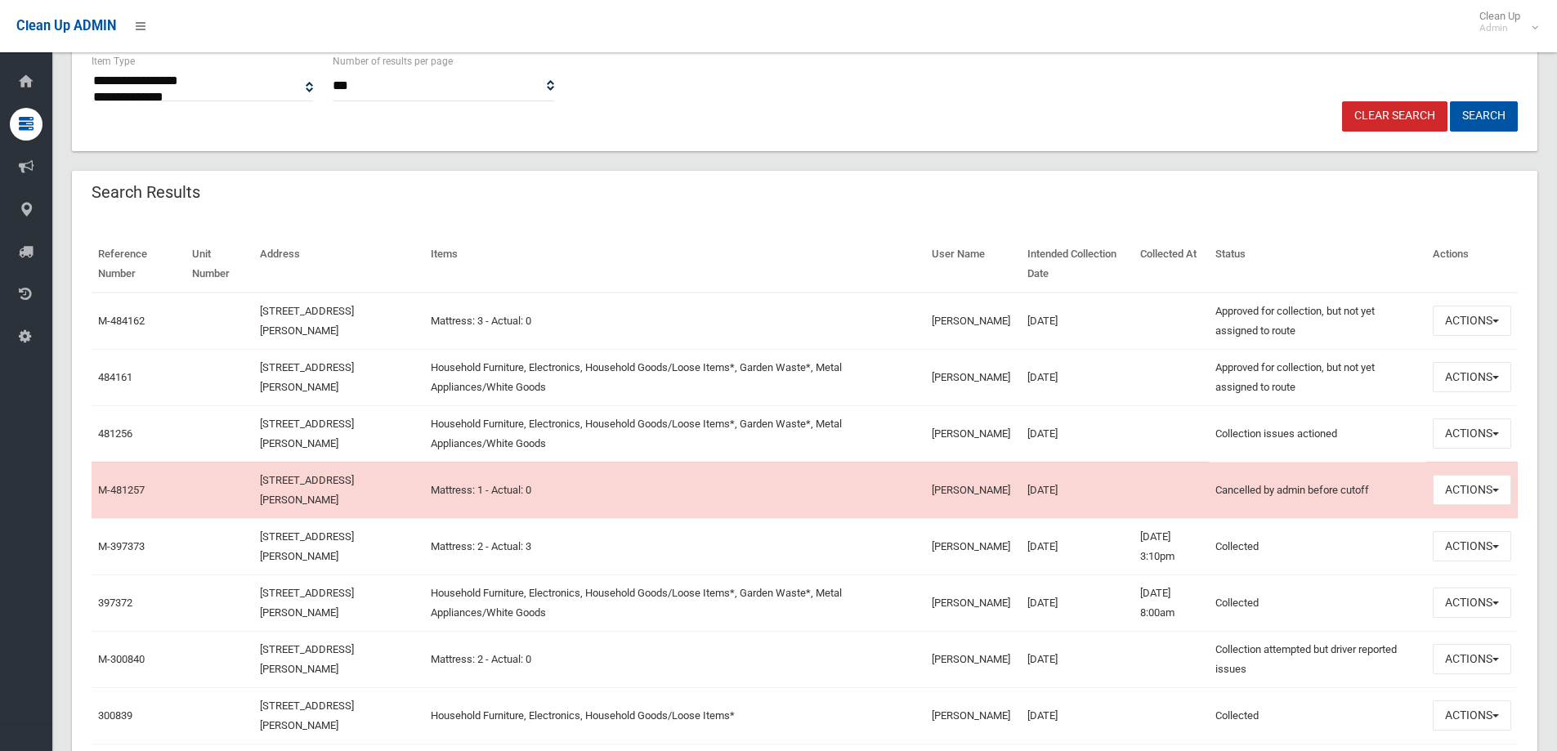
click at [1447, 411] on td "Actions View Booking Edit Booking Clone Booking Add Booking Images Resend Confi…" at bounding box center [1472, 433] width 92 height 56
click at [1452, 429] on button "Actions" at bounding box center [1471, 433] width 78 height 30
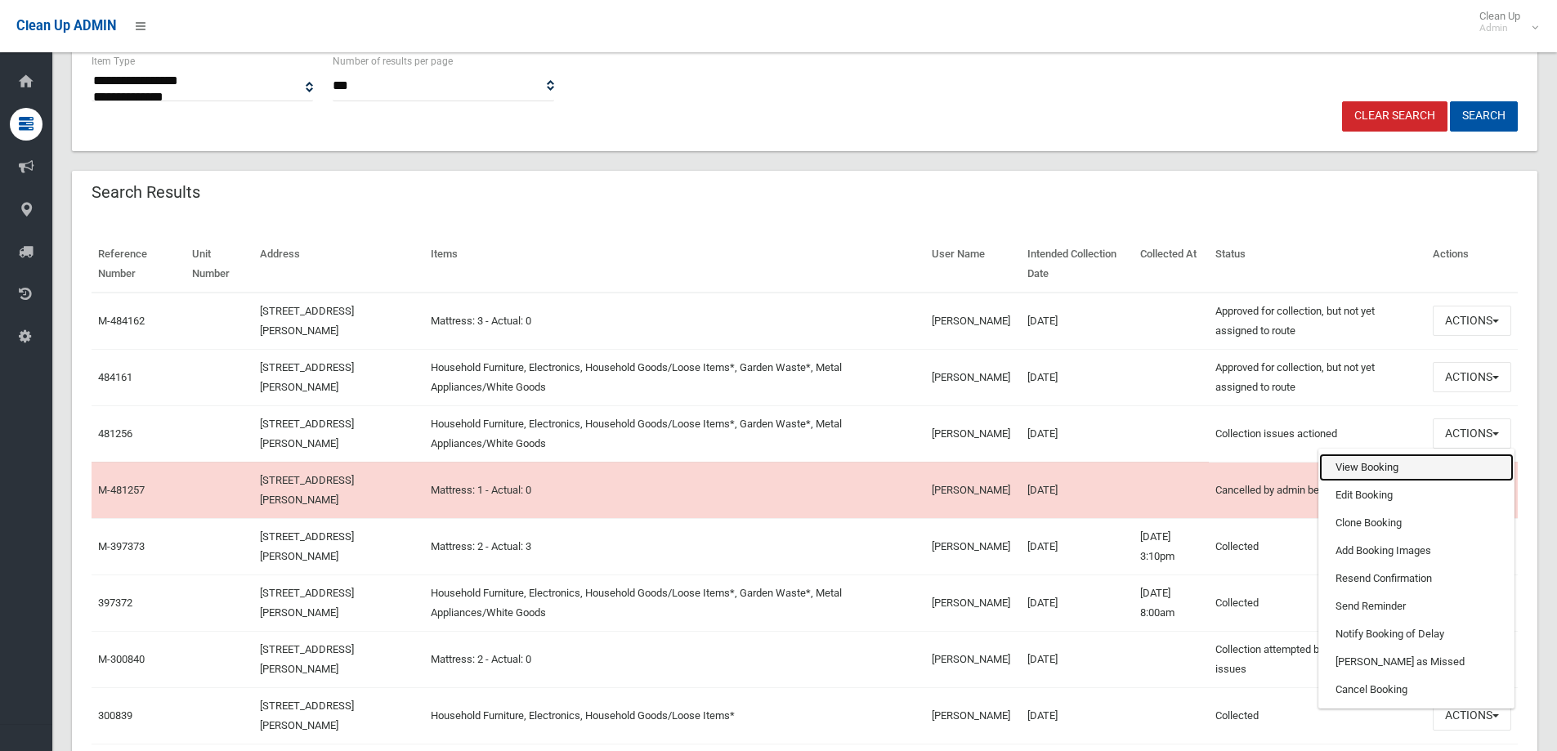
click at [1376, 466] on link "View Booking" at bounding box center [1416, 467] width 194 height 28
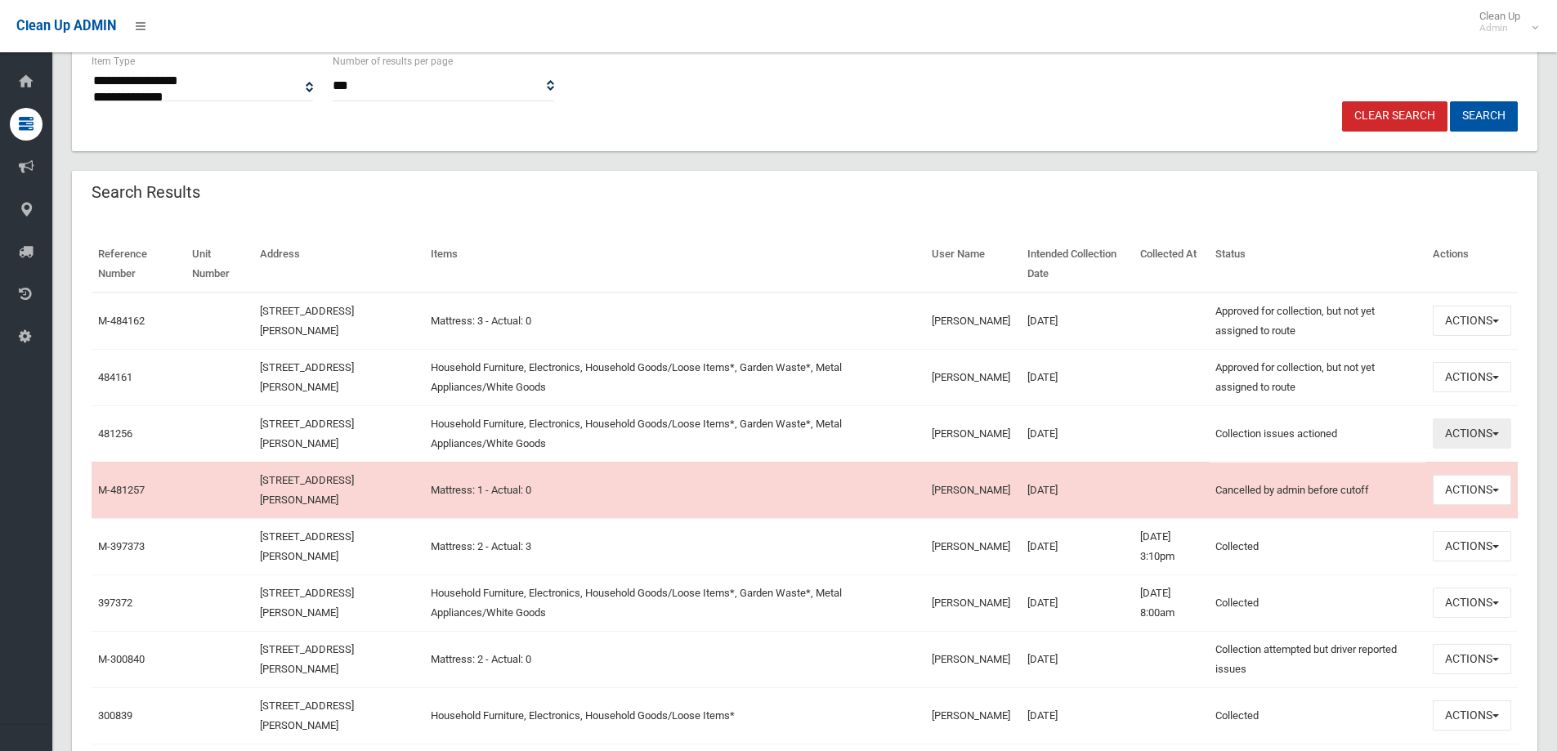
click at [1491, 442] on button "Actions" at bounding box center [1471, 433] width 78 height 30
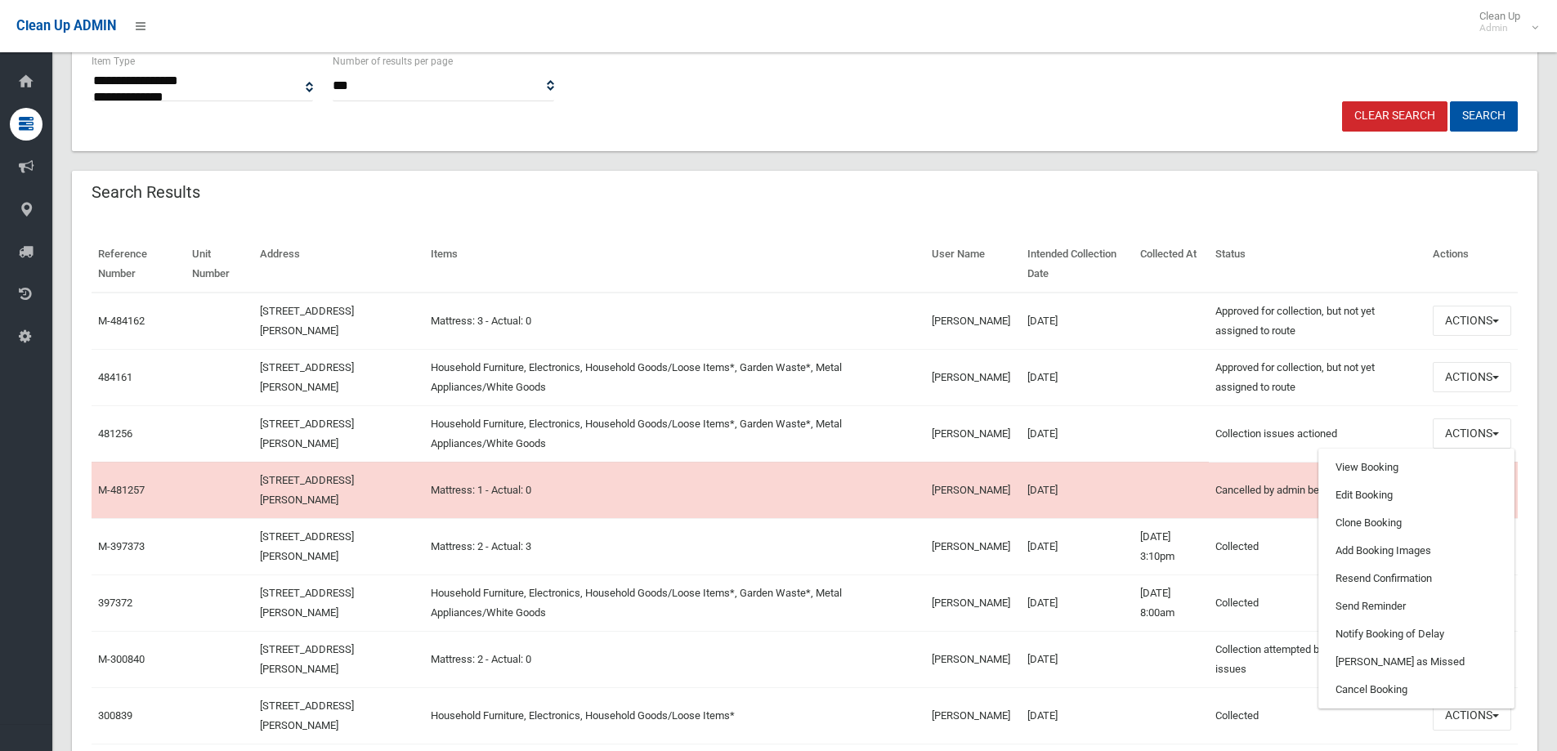
click at [1109, 209] on div "Search Results" at bounding box center [804, 194] width 1465 height 46
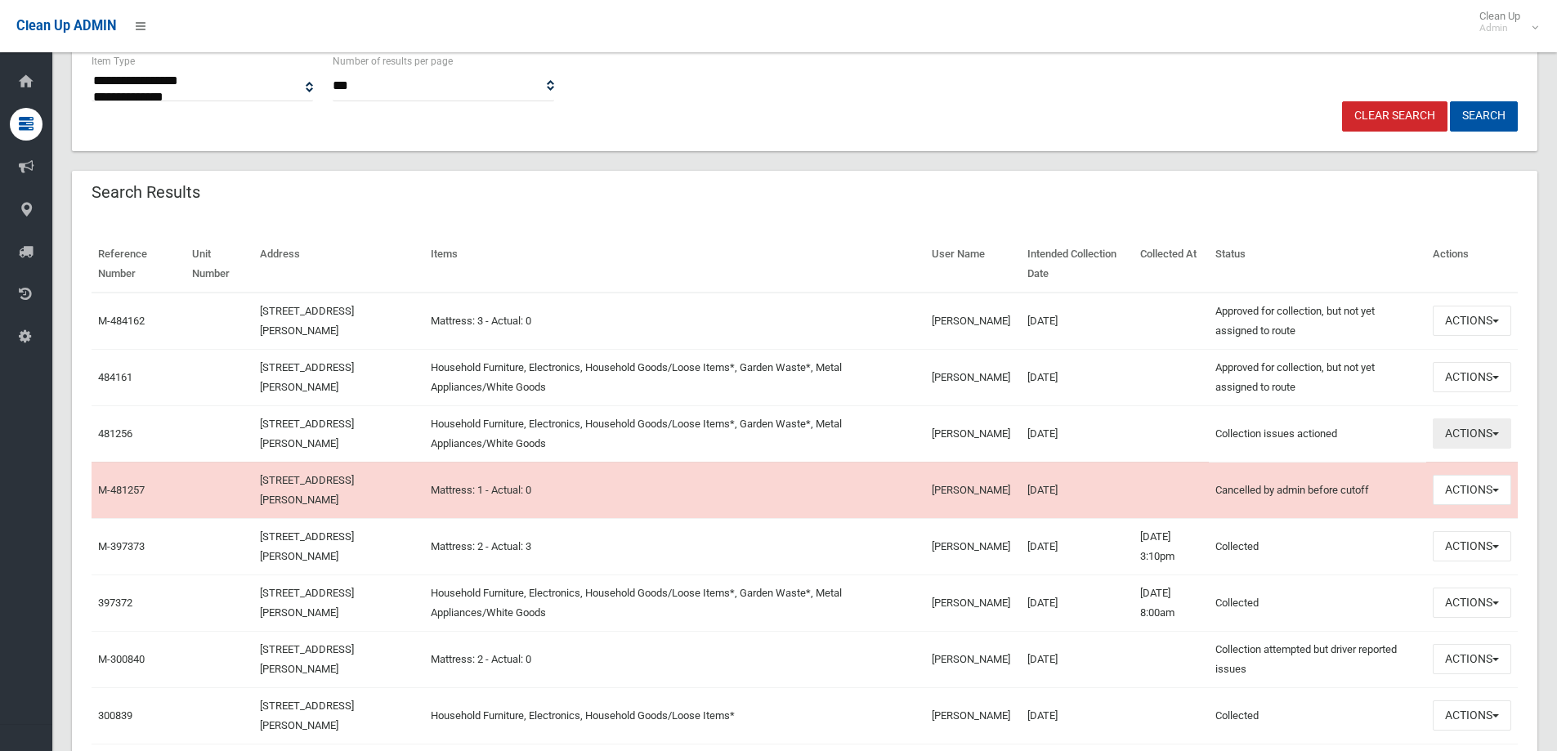
click at [1476, 433] on button "Actions" at bounding box center [1471, 433] width 78 height 30
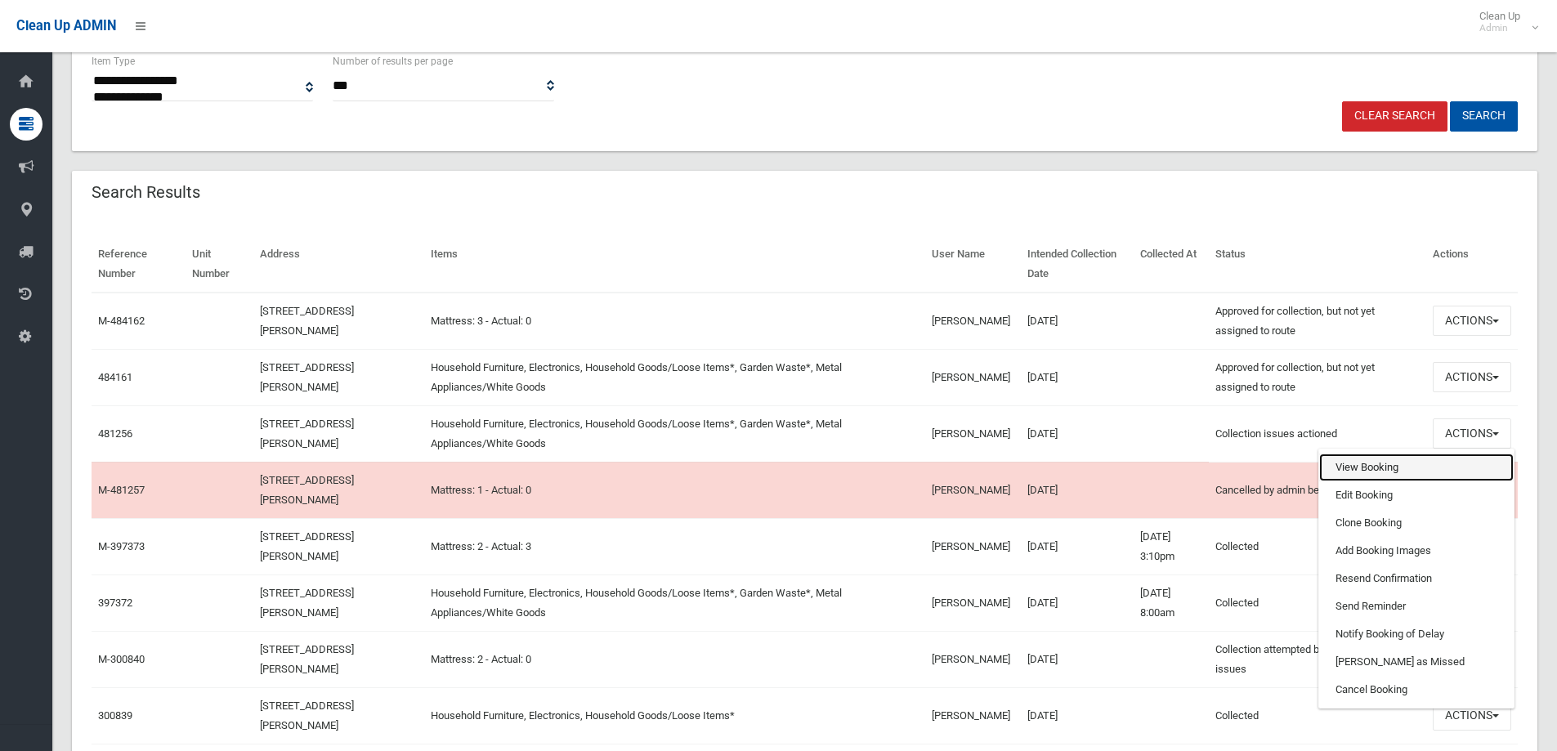
click at [1395, 476] on link "View Booking" at bounding box center [1416, 467] width 194 height 28
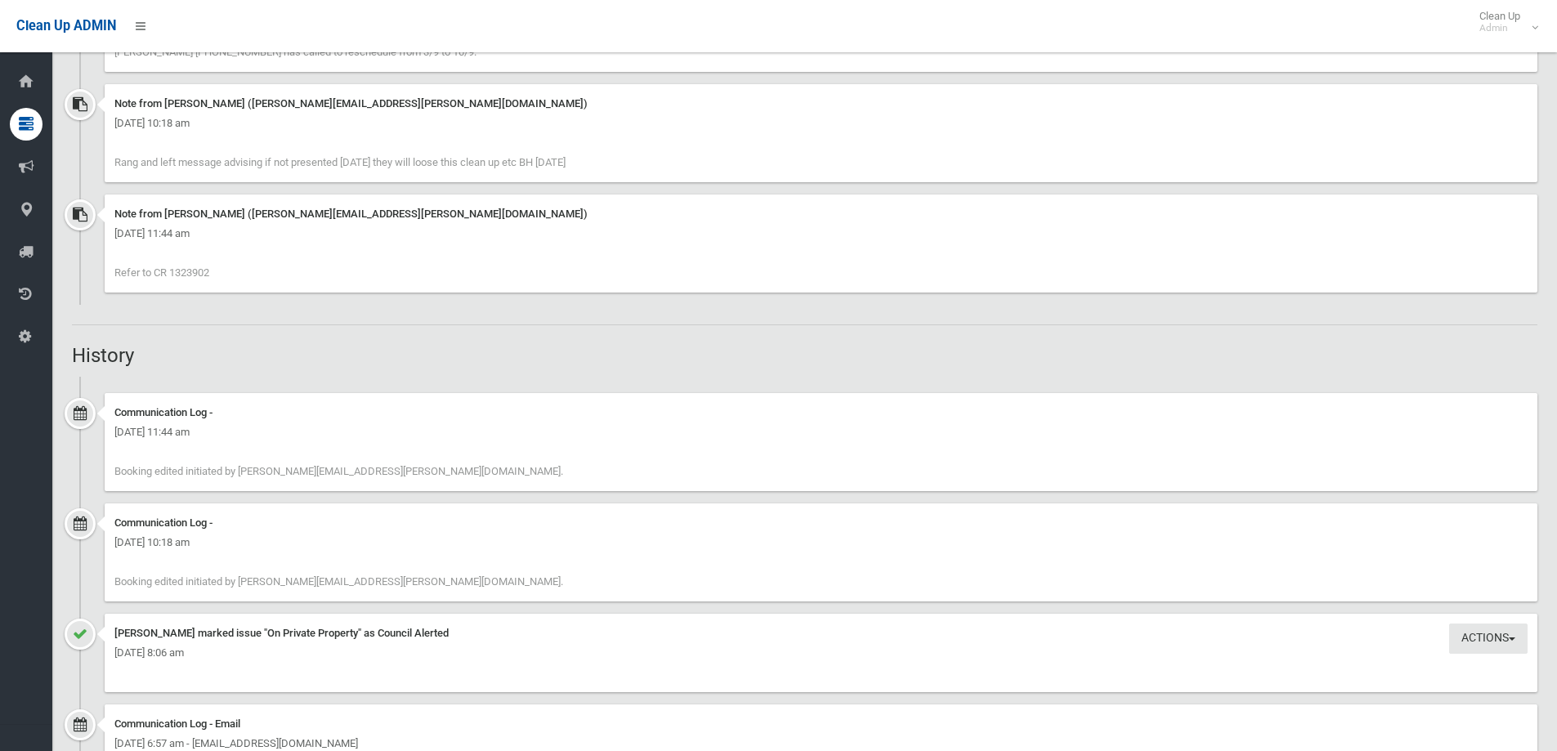
scroll to position [1634, 0]
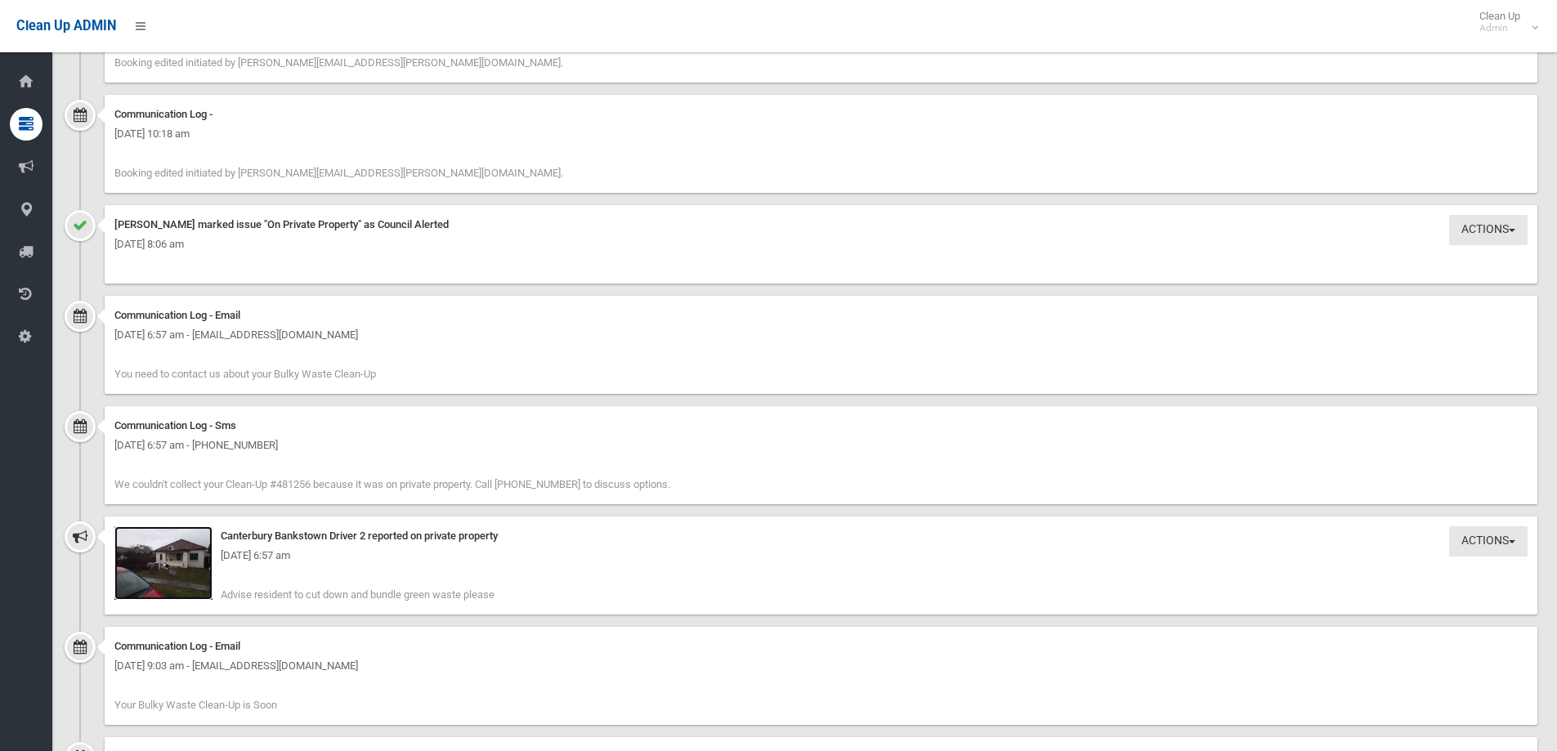
click at [203, 543] on img at bounding box center [163, 563] width 98 height 74
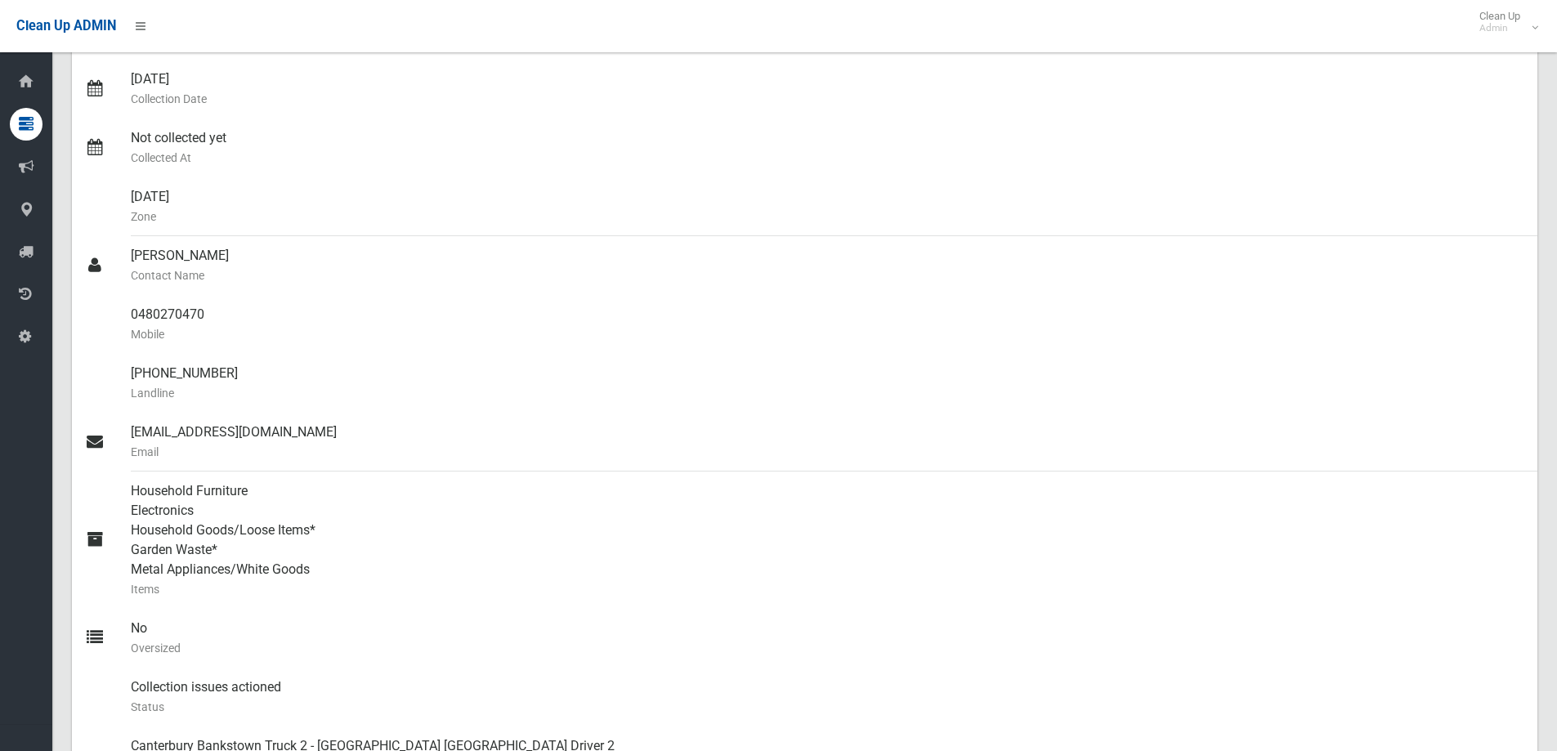
scroll to position [0, 0]
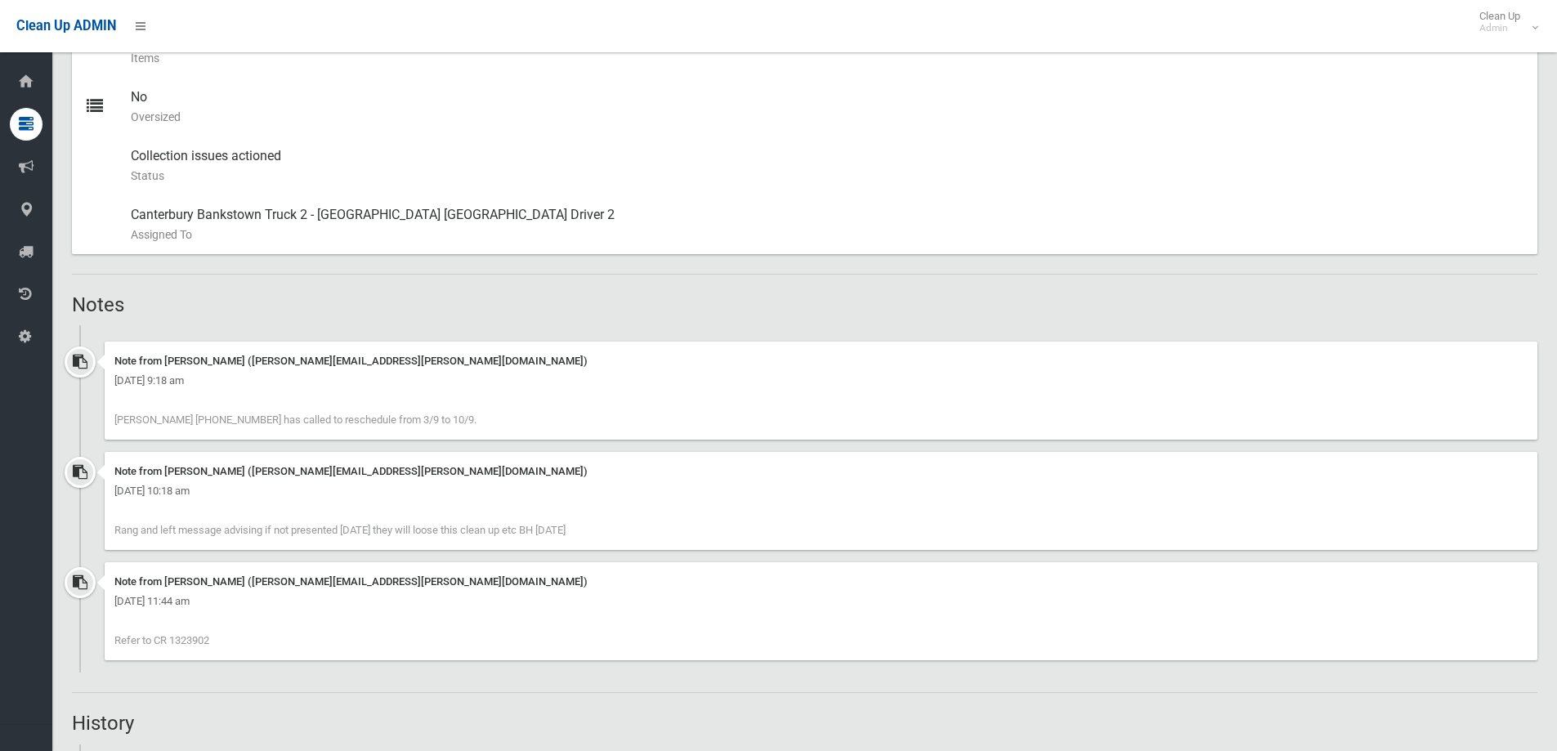
scroll to position [1062, 0]
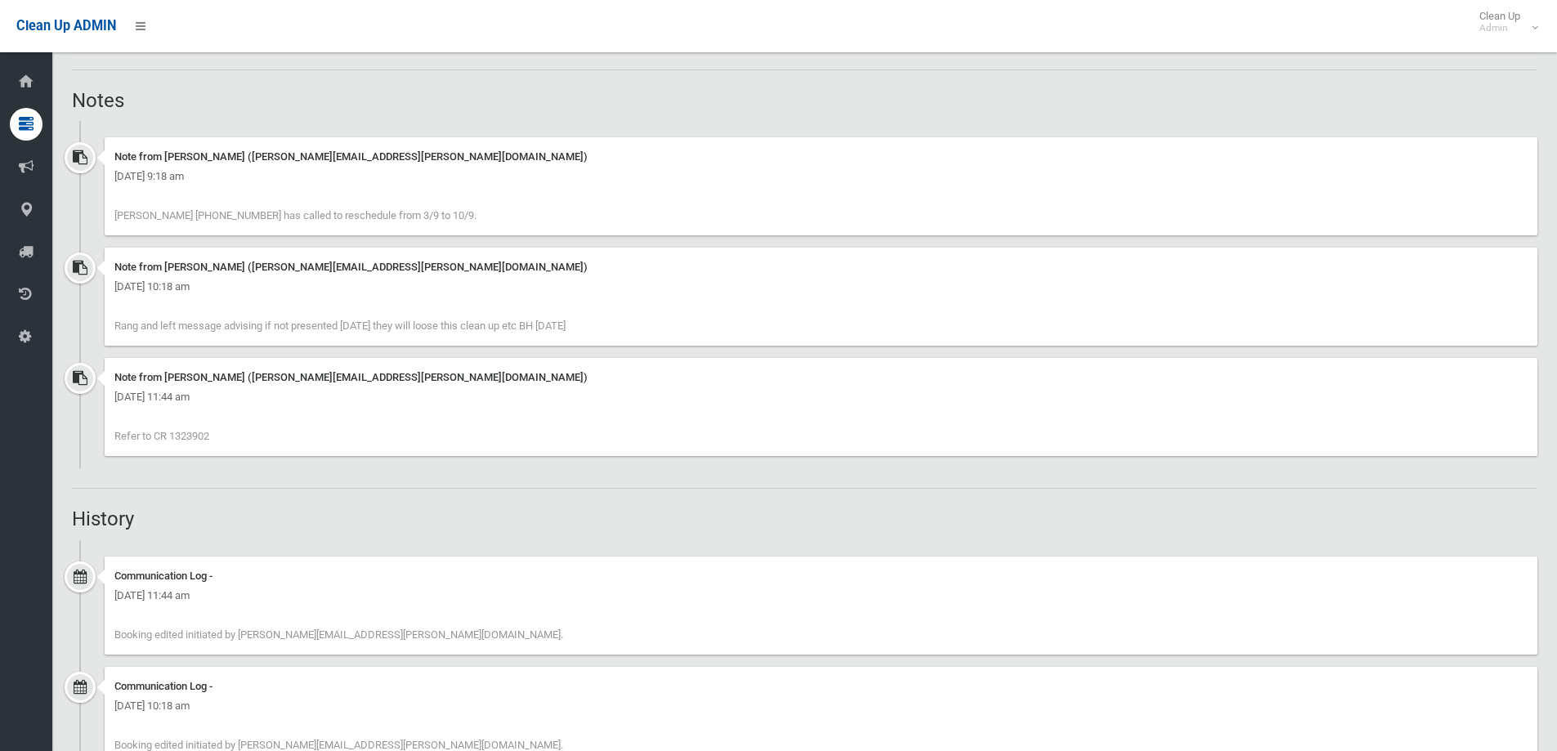
click at [266, 431] on div "Note from [PERSON_NAME] ([PERSON_NAME][EMAIL_ADDRESS][PERSON_NAME][DOMAIN_NAME]…" at bounding box center [821, 407] width 1432 height 98
drag, startPoint x: 169, startPoint y: 439, endPoint x: 214, endPoint y: 437, distance: 45.0
click at [214, 437] on div "Note from [PERSON_NAME] ([PERSON_NAME][EMAIL_ADDRESS][PERSON_NAME][DOMAIN_NAME]…" at bounding box center [821, 407] width 1432 height 98
copy span "1323902"
click at [603, 423] on div "Note from [PERSON_NAME] ([PERSON_NAME][EMAIL_ADDRESS][PERSON_NAME][DOMAIN_NAME]…" at bounding box center [821, 407] width 1432 height 98
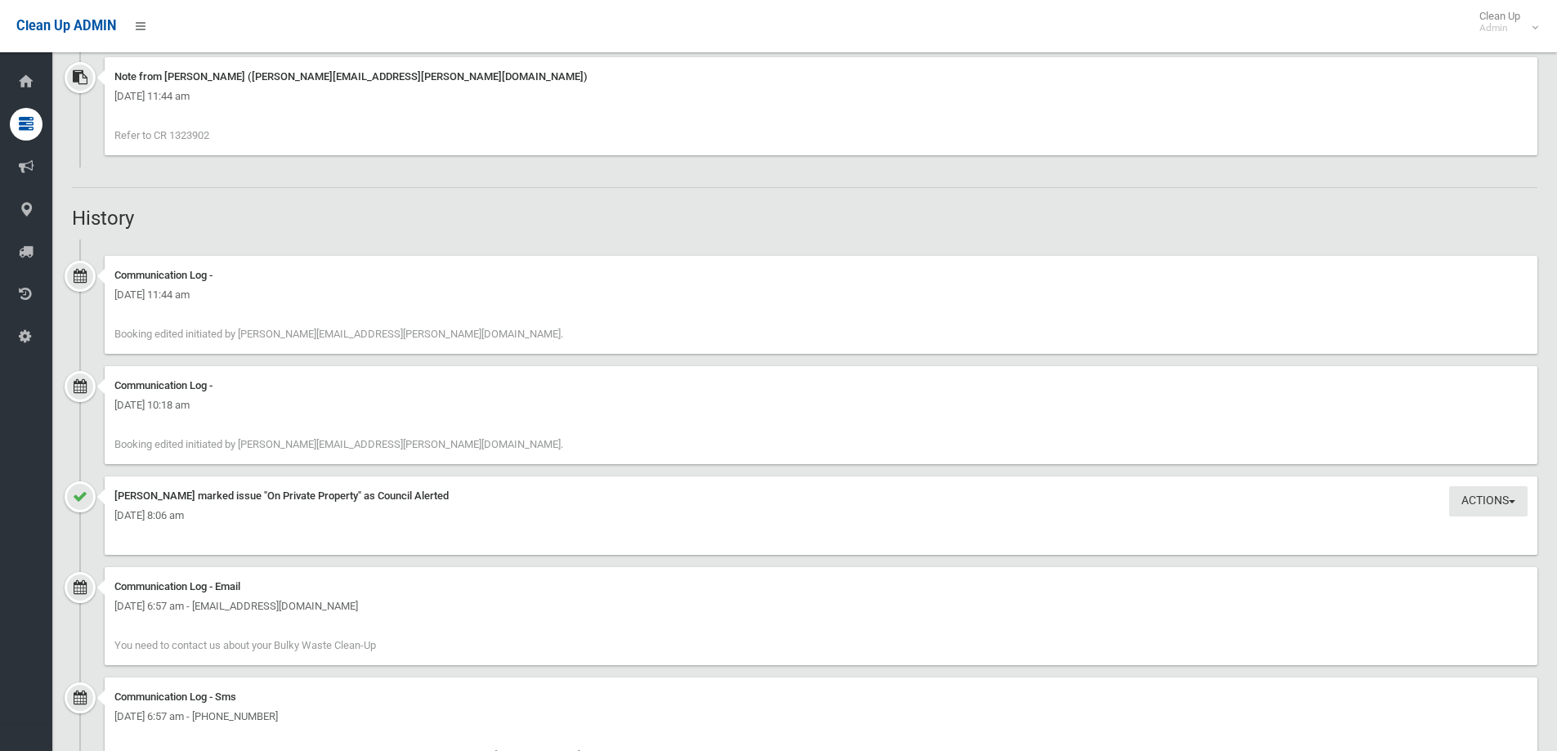
scroll to position [1634, 0]
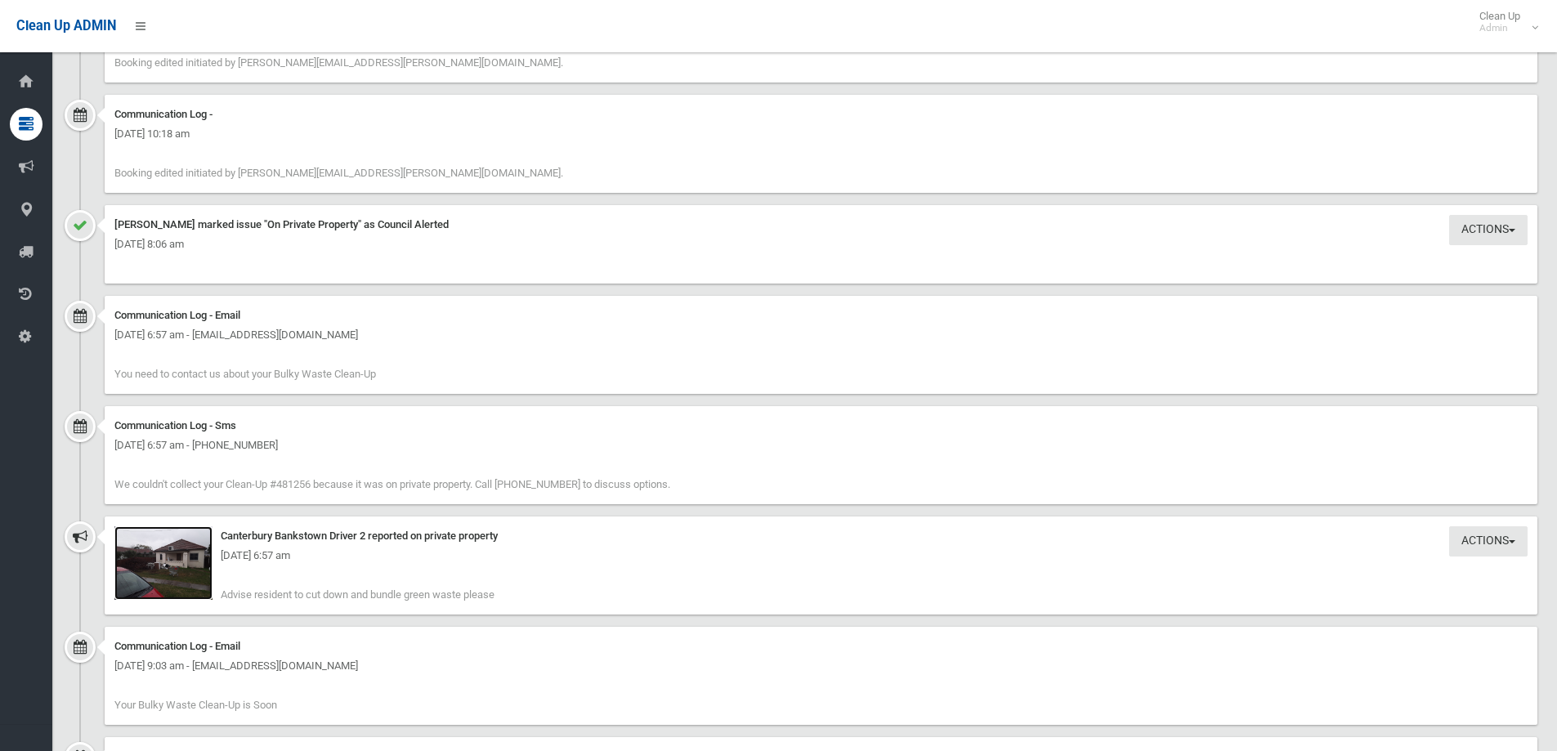
click at [190, 543] on img at bounding box center [163, 563] width 98 height 74
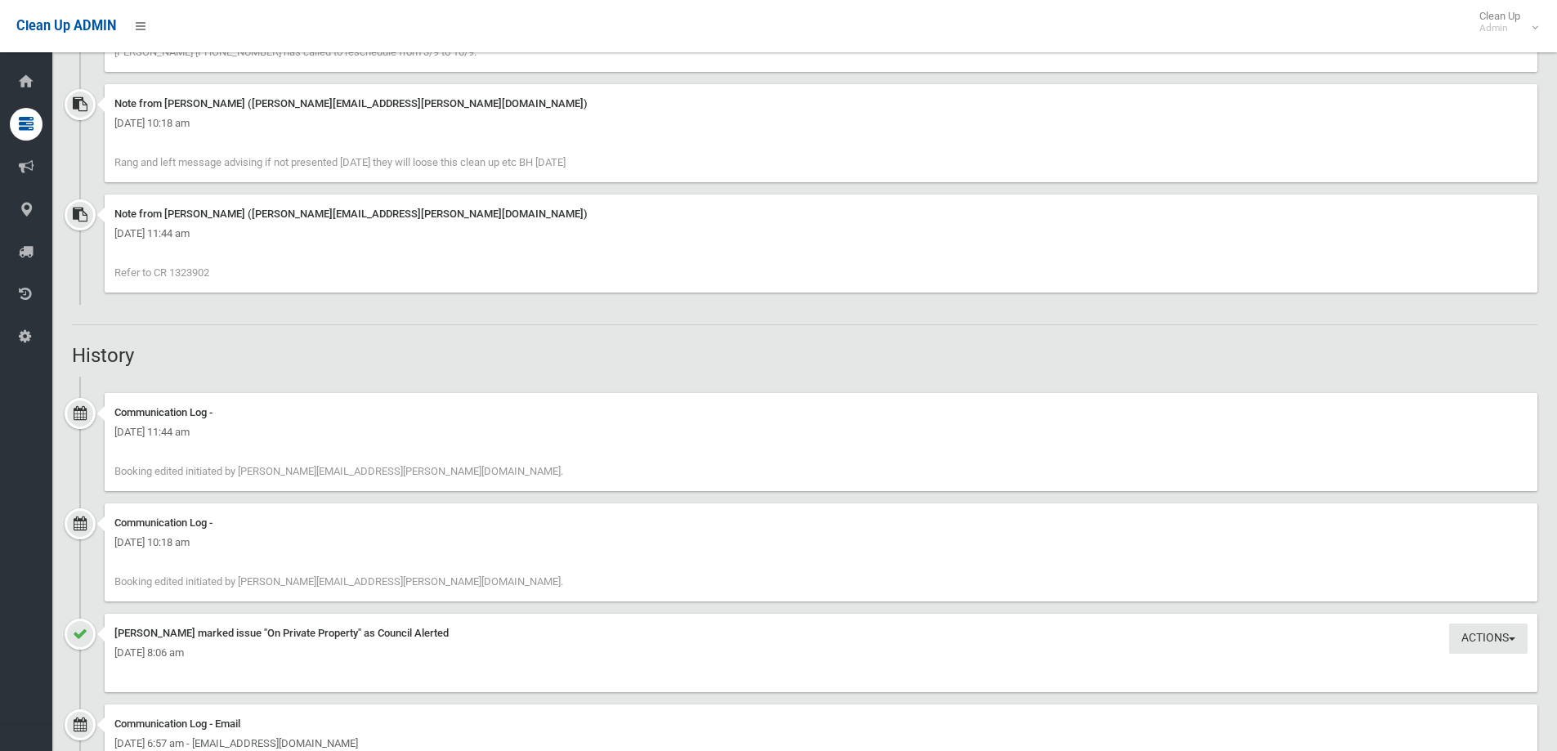
scroll to position [981, 0]
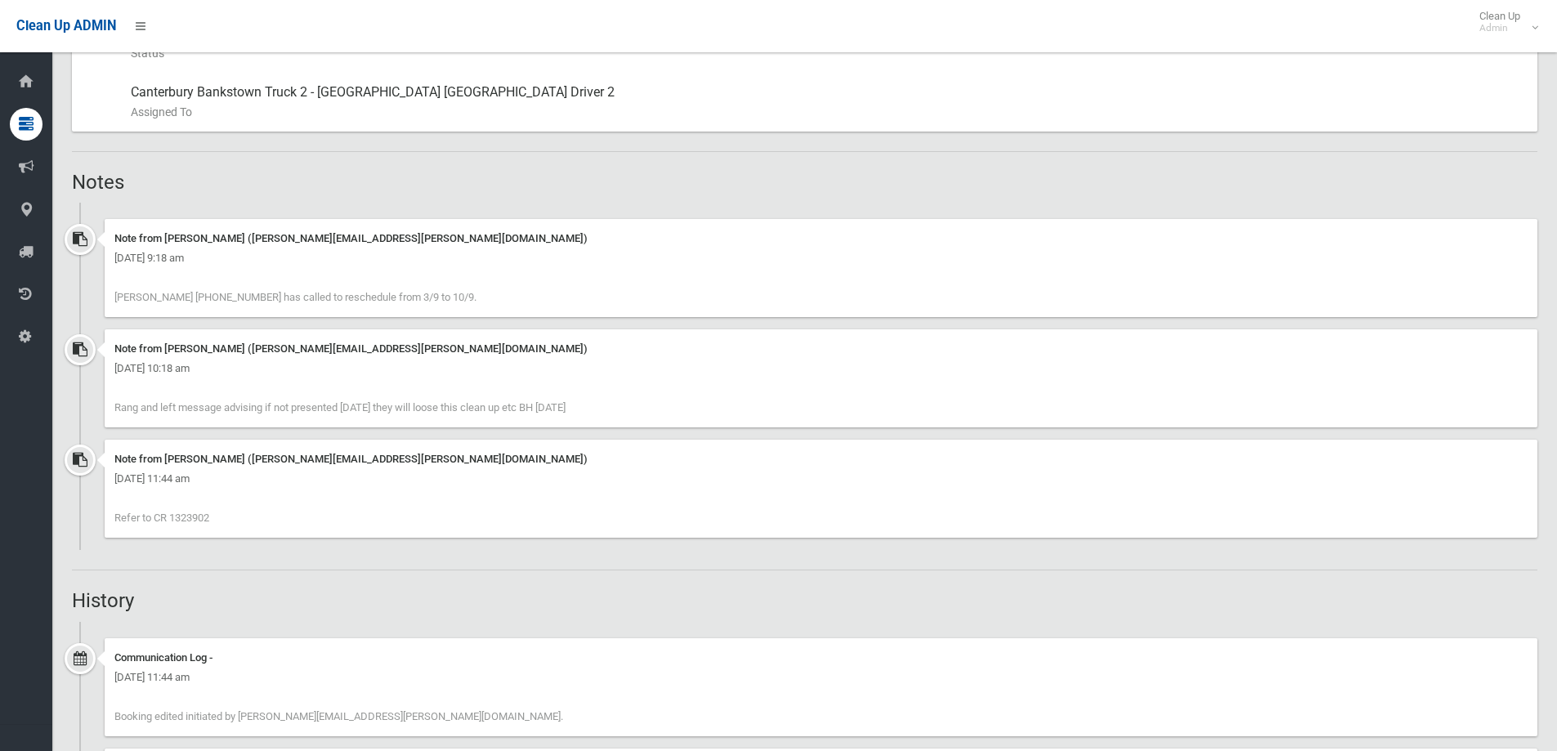
drag, startPoint x: 118, startPoint y: 411, endPoint x: 614, endPoint y: 414, distance: 496.0
click at [613, 414] on div "Note from [PERSON_NAME] ([PERSON_NAME][EMAIL_ADDRESS][PERSON_NAME][DOMAIN_NAME]…" at bounding box center [821, 378] width 1432 height 98
click at [629, 403] on div "Note from [PERSON_NAME] ([PERSON_NAME][EMAIL_ADDRESS][PERSON_NAME][DOMAIN_NAME]…" at bounding box center [821, 378] width 1432 height 98
